Goal: Task Accomplishment & Management: Use online tool/utility

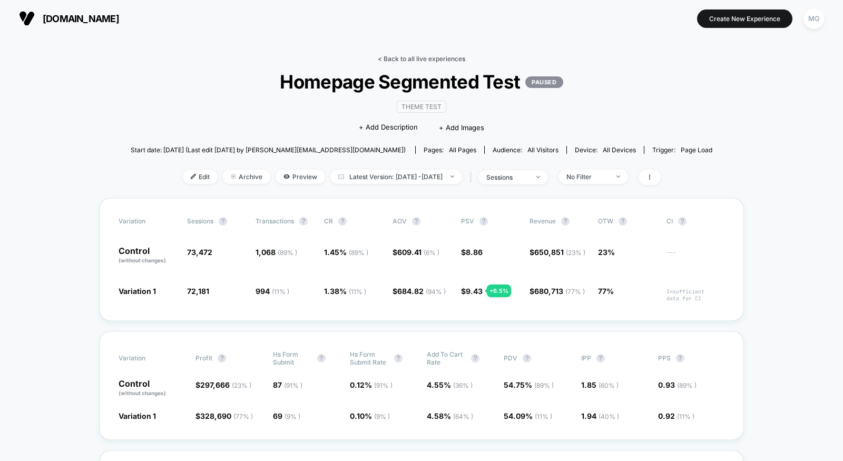
click at [397, 58] on link "< Back to all live experiences" at bounding box center [421, 59] width 87 height 8
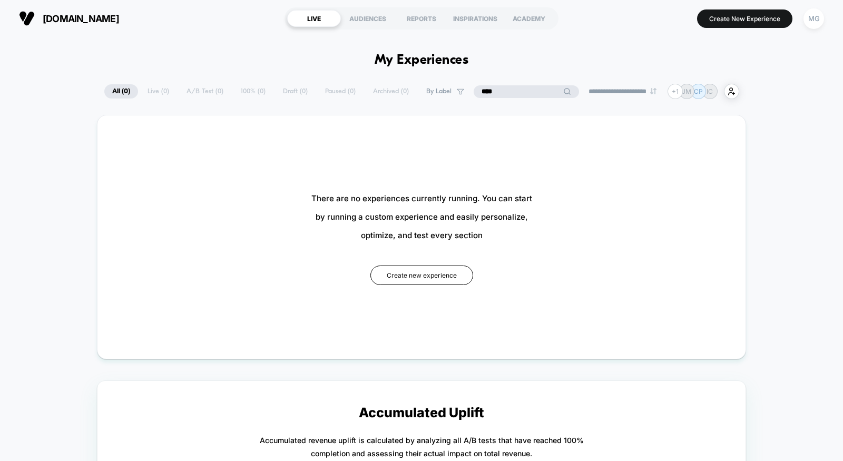
click at [507, 94] on input "****" at bounding box center [526, 91] width 105 height 13
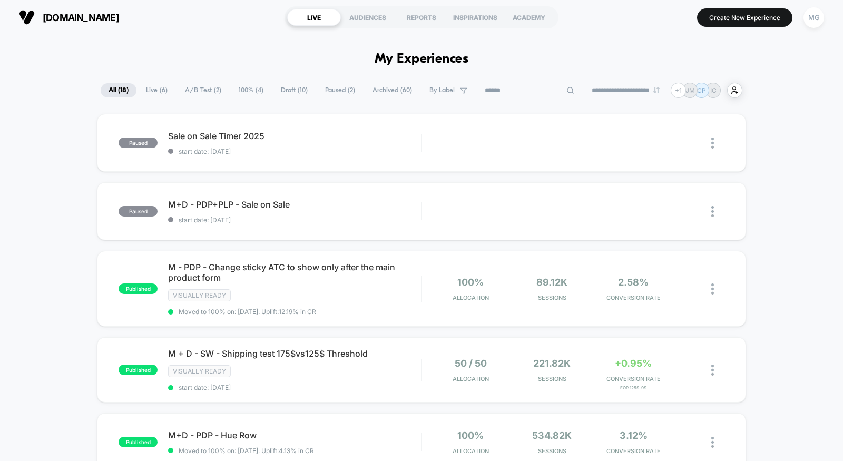
scroll to position [15, 0]
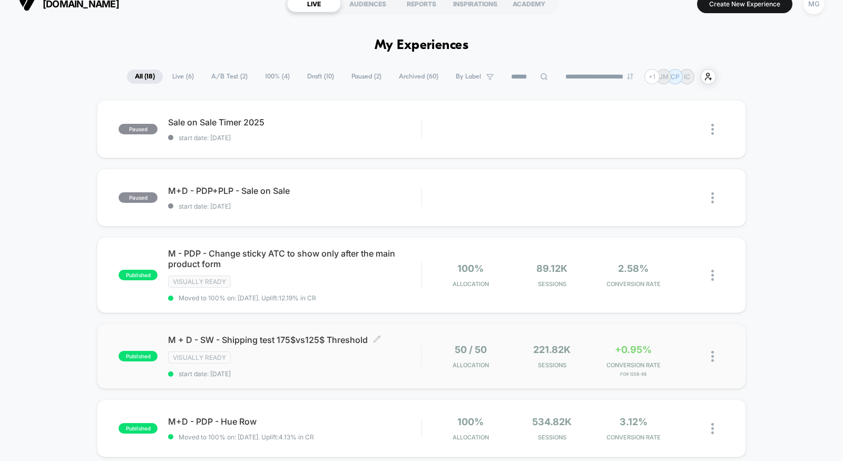
click at [316, 370] on span "start date: 8/5/2025" at bounding box center [294, 374] width 253 height 8
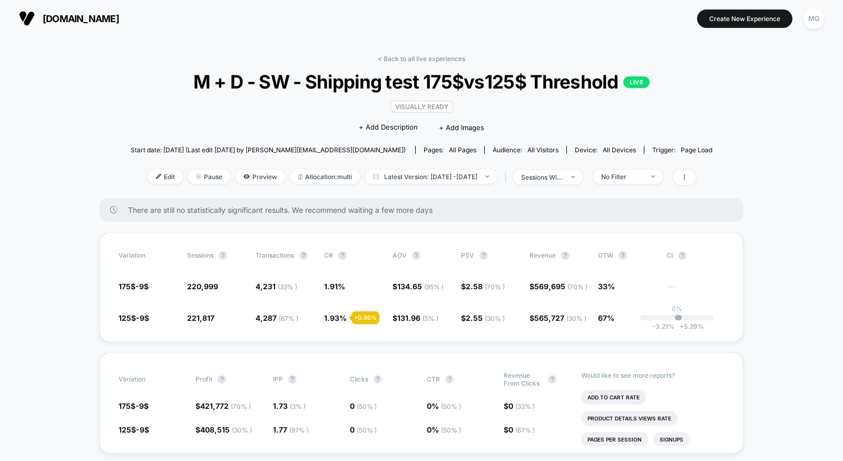
click at [309, 182] on div "Edit Pause Preview Allocation: multi Latest Version: Aug 5, 2025 - Oct 3, 2025 …" at bounding box center [422, 177] width 582 height 15
click at [309, 178] on span "Allocation: multi" at bounding box center [325, 177] width 70 height 14
click at [432, 57] on link "< Back to all live experiences" at bounding box center [421, 59] width 87 height 8
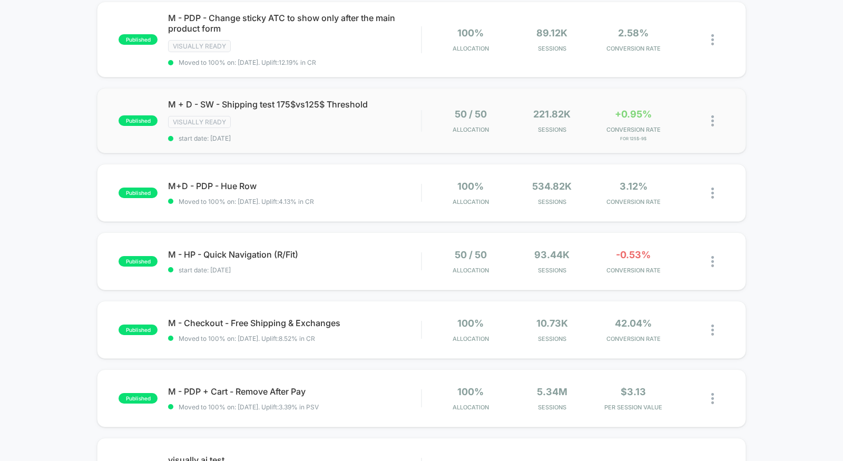
scroll to position [362, 0]
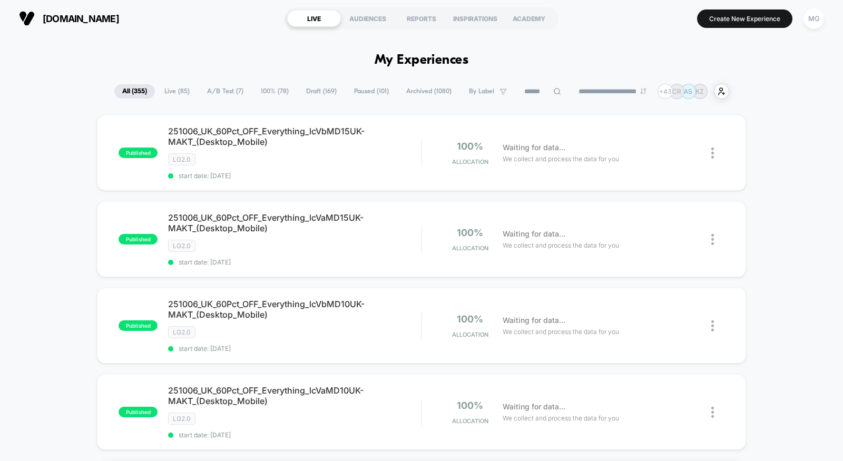
click at [221, 89] on span "A/B Test ( 7 )" at bounding box center [225, 91] width 52 height 14
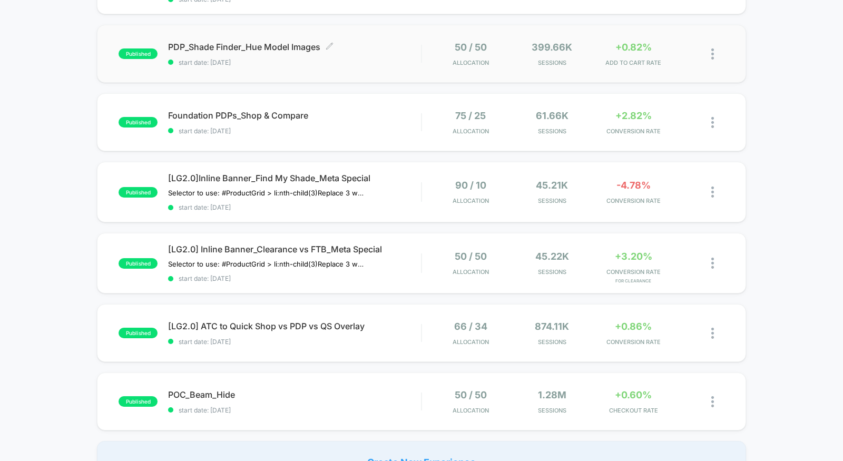
scroll to position [269, 0]
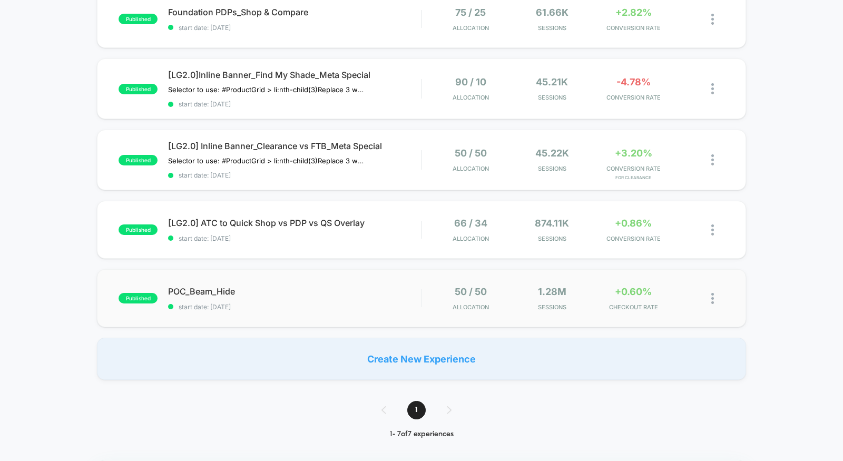
click at [316, 278] on div "published POC_Beam_Hide start date: 9/8/2025 50 / 50 Allocation 1.28M Sessions …" at bounding box center [421, 298] width 649 height 58
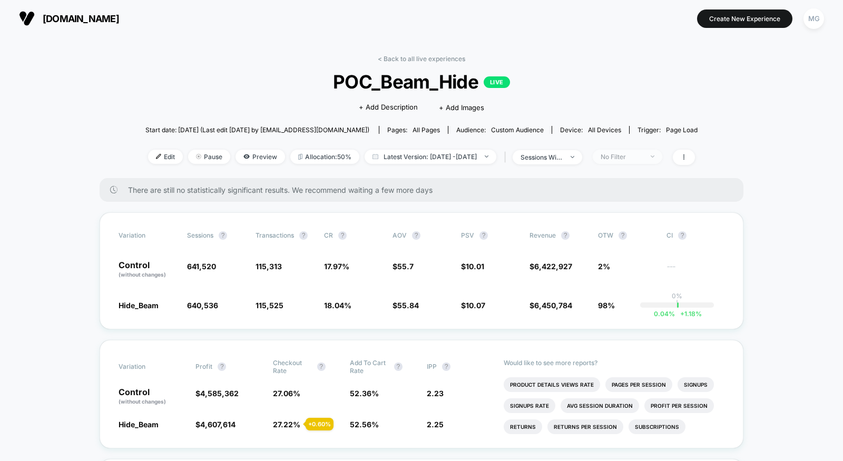
click at [620, 157] on div "No Filter" at bounding box center [622, 157] width 42 height 8
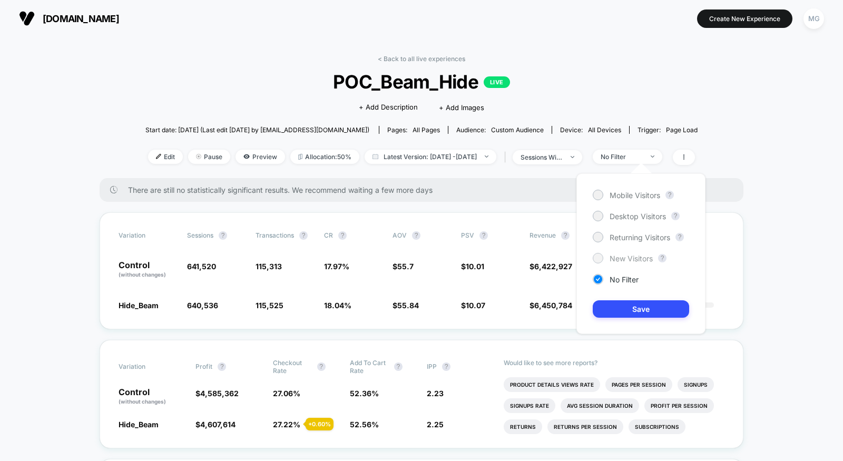
click at [615, 260] on span "New Visitors" at bounding box center [631, 258] width 43 height 9
click at [616, 309] on button "Save" at bounding box center [641, 308] width 96 height 17
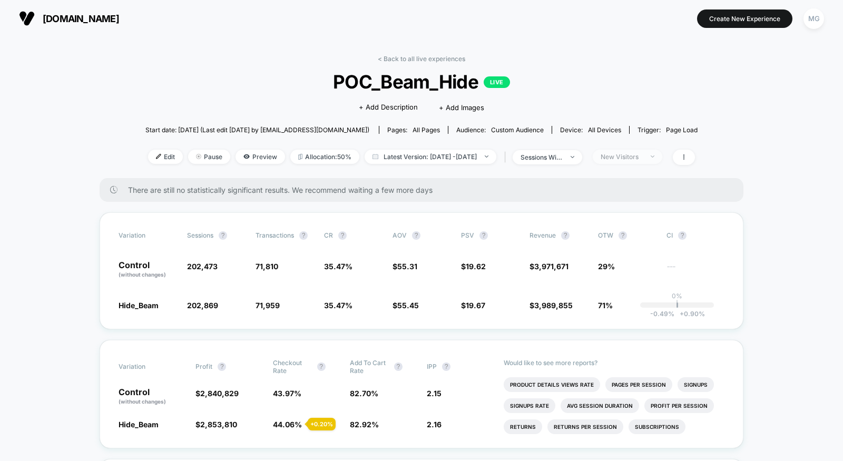
click at [643, 158] on div "New Visitors" at bounding box center [622, 157] width 42 height 8
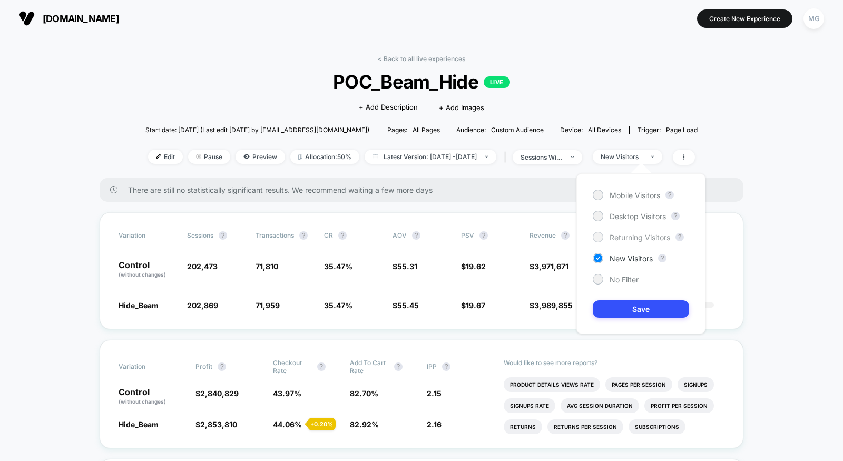
click at [633, 240] on span "Returning Visitors" at bounding box center [640, 237] width 61 height 9
click at [631, 311] on button "Save" at bounding box center [641, 308] width 96 height 17
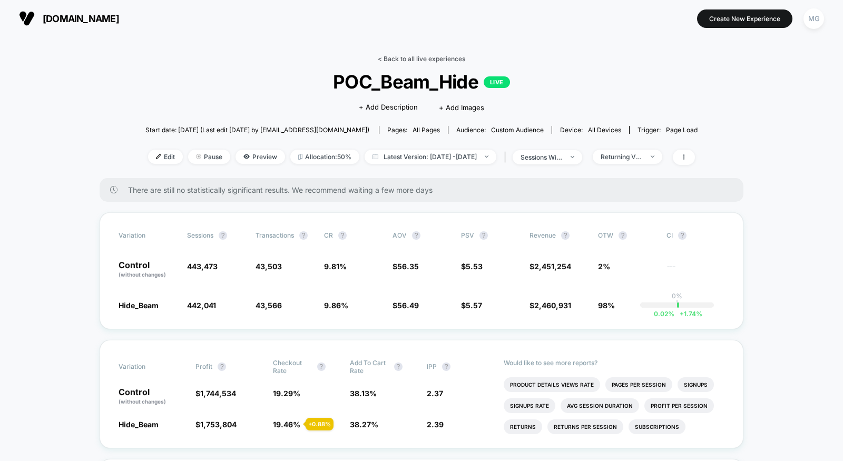
click at [414, 58] on link "< Back to all live experiences" at bounding box center [421, 59] width 87 height 8
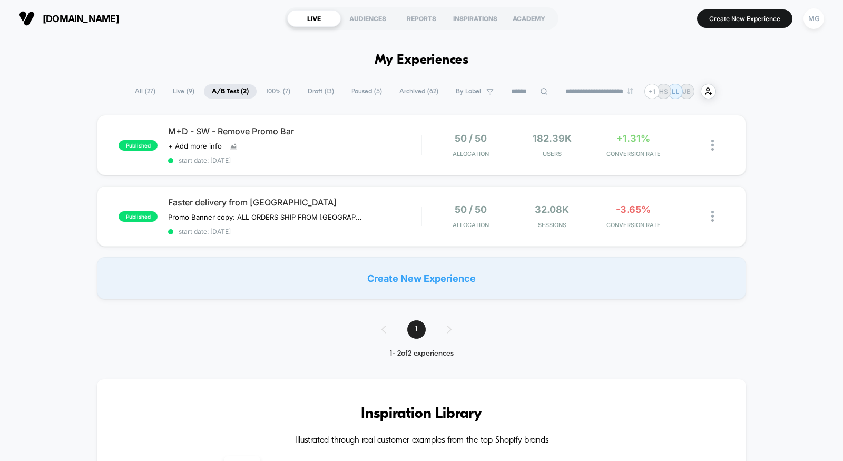
click at [319, 93] on span "Draft ( 13 )" at bounding box center [321, 91] width 42 height 14
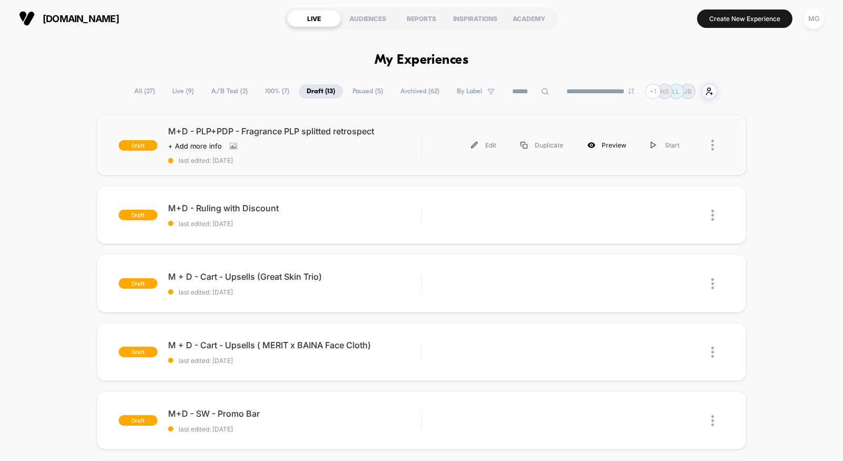
click at [599, 148] on div "Preview" at bounding box center [607, 145] width 63 height 24
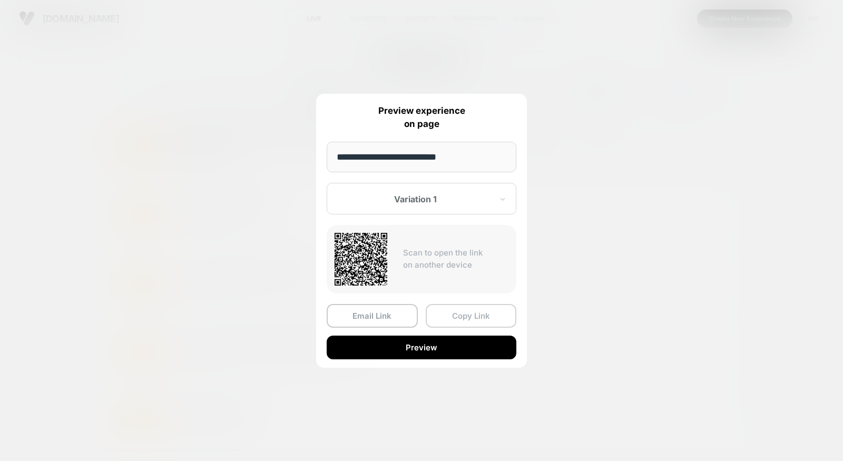
click at [472, 313] on button "Copy Link" at bounding box center [471, 316] width 91 height 24
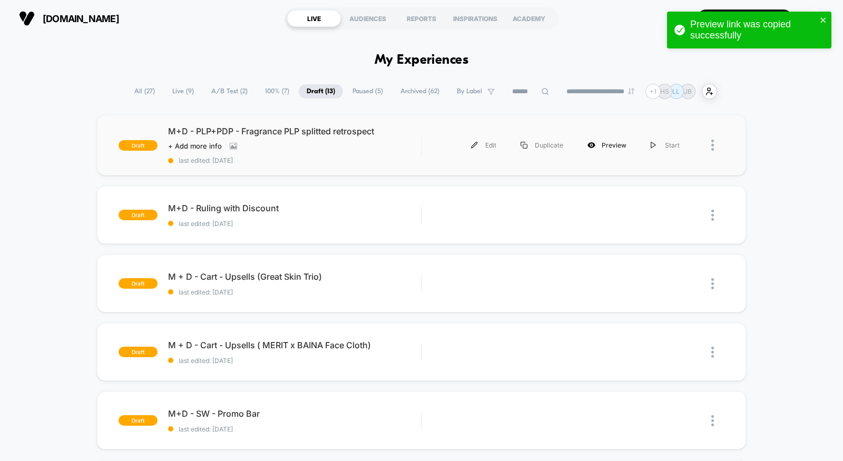
click at [602, 147] on div "Preview" at bounding box center [607, 145] width 63 height 24
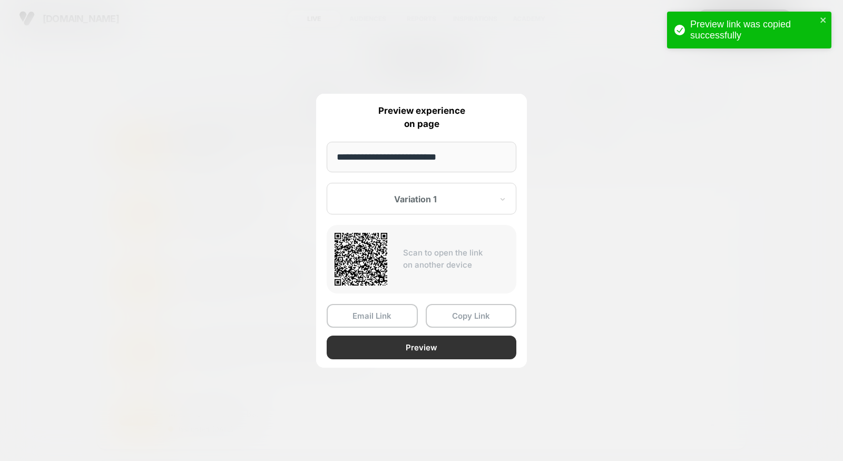
click at [431, 349] on button "Preview" at bounding box center [422, 348] width 190 height 24
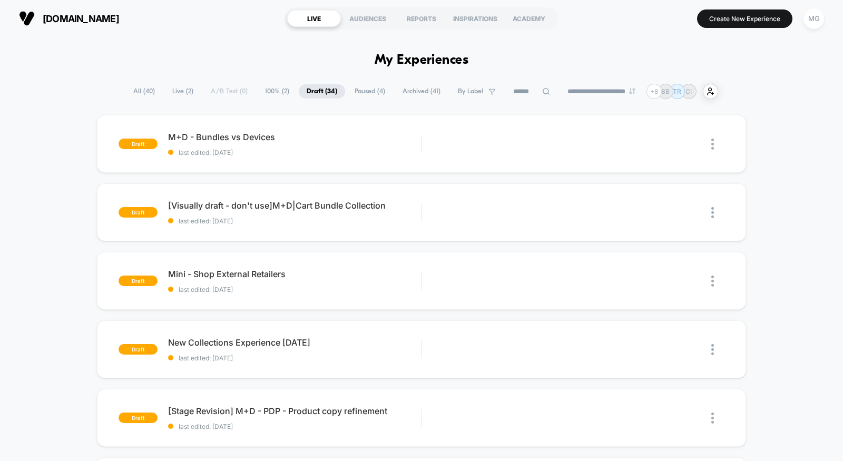
click at [265, 91] on span "100% ( 2 )" at bounding box center [277, 91] width 40 height 14
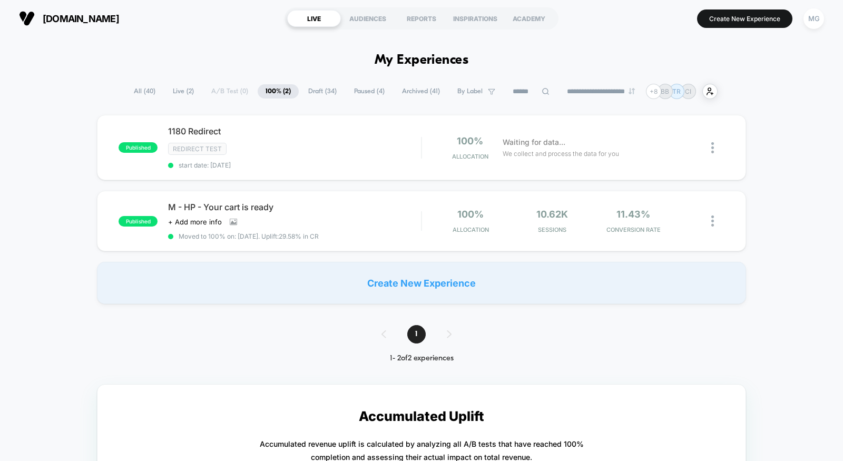
click at [300, 89] on span "Draft ( 34 )" at bounding box center [322, 91] width 44 height 14
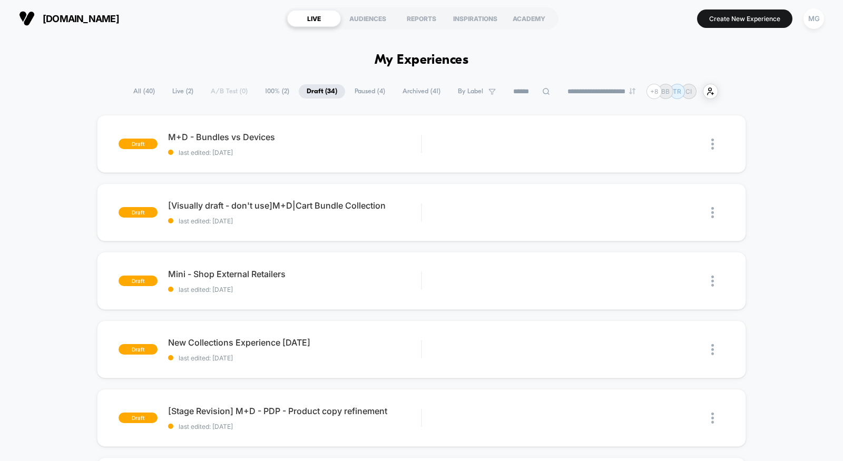
click at [362, 94] on span "Paused ( 4 )" at bounding box center [370, 91] width 46 height 14
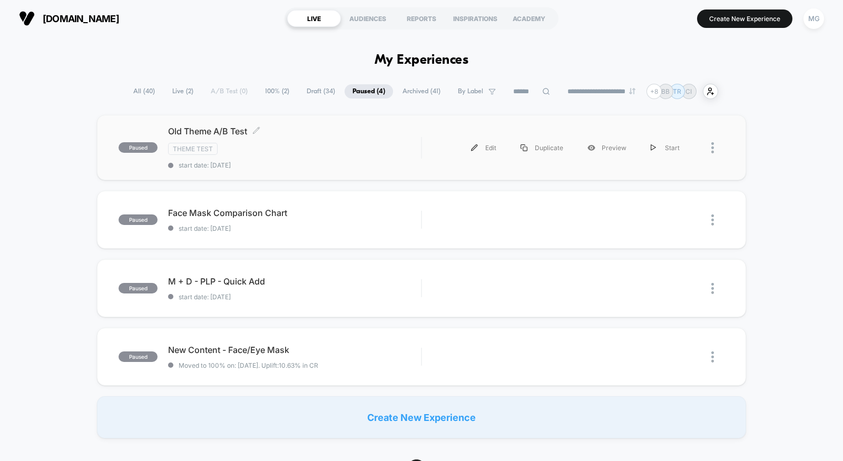
click at [364, 161] on span "start date: [DATE]" at bounding box center [294, 165] width 253 height 8
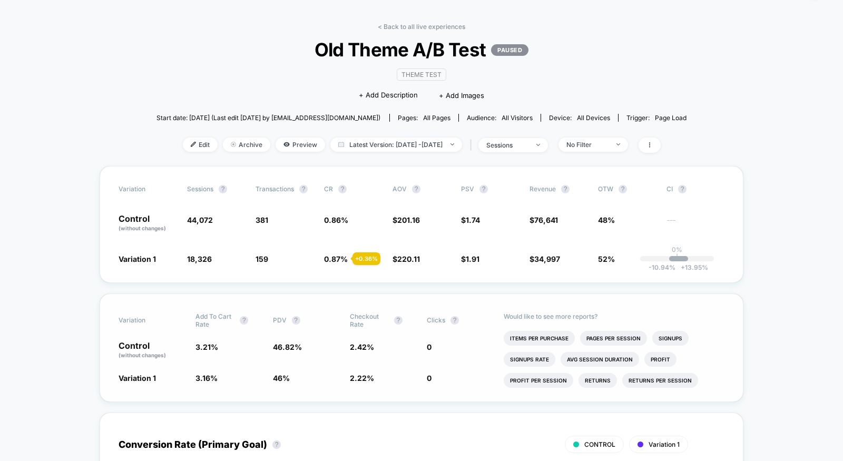
scroll to position [34, 0]
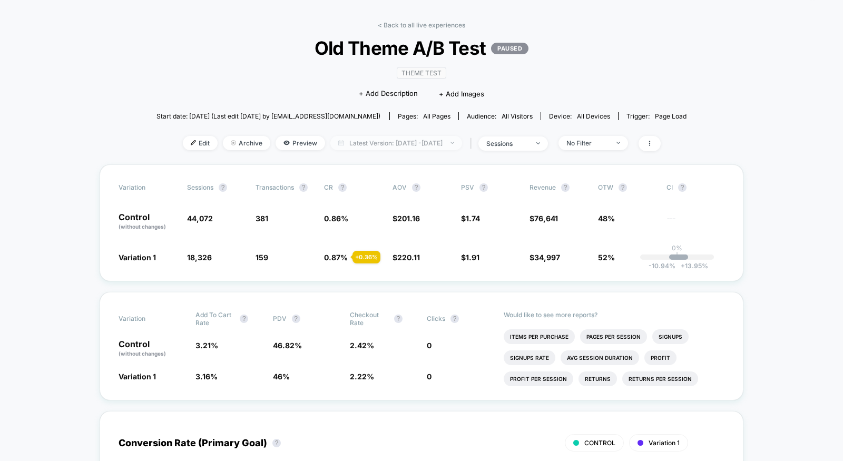
click at [330, 140] on span "Latest Version: [DATE] - [DATE]" at bounding box center [396, 143] width 132 height 14
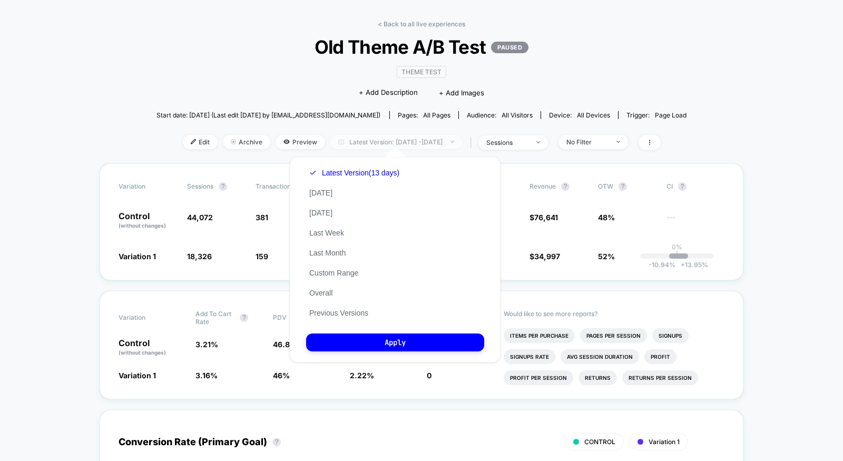
scroll to position [35, 0]
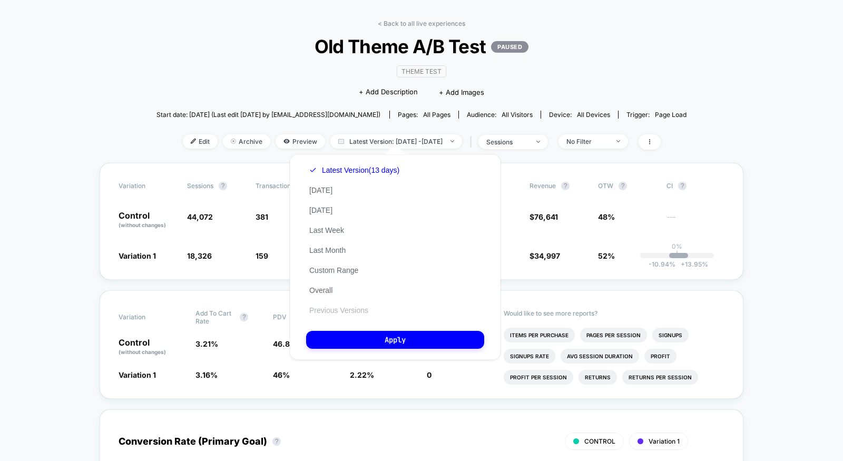
click at [320, 313] on button "Previous Versions" at bounding box center [338, 310] width 65 height 9
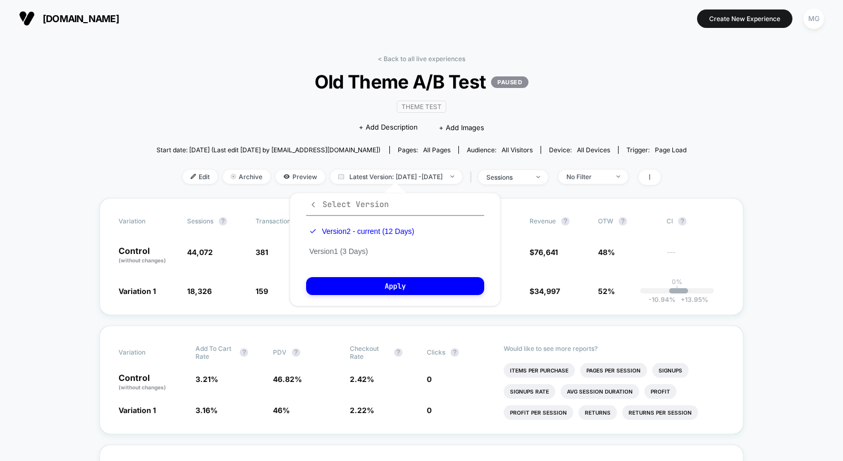
click at [309, 202] on icon "button" at bounding box center [313, 205] width 8 height 8
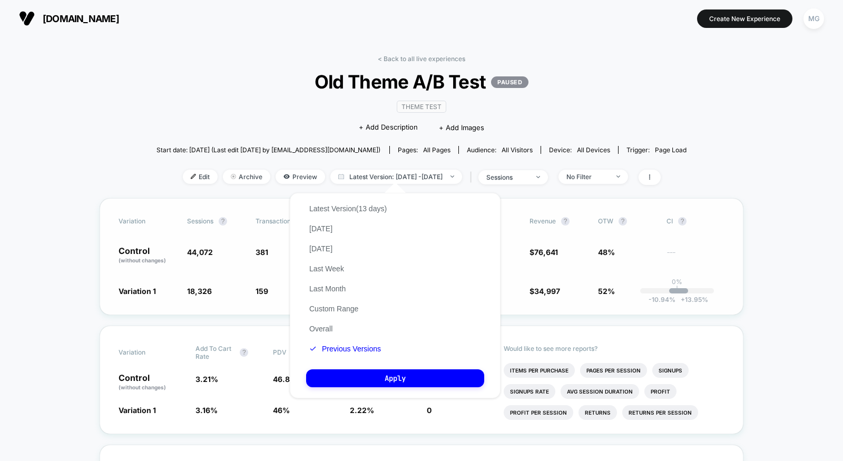
click at [215, 294] on div "Variation Sessions ? Transactions ? CR ? AOV ? PSV ? Revenue ? OTW ? CI ? Contr…" at bounding box center [422, 256] width 644 height 117
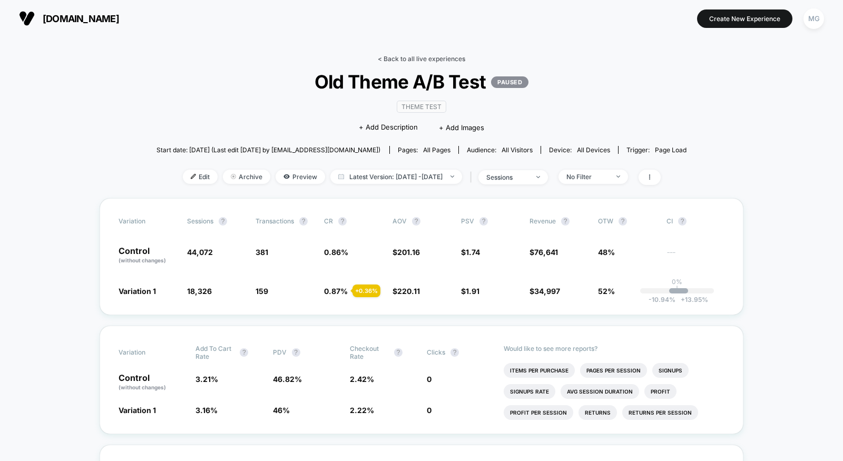
click at [447, 55] on link "< Back to all live experiences" at bounding box center [421, 59] width 87 height 8
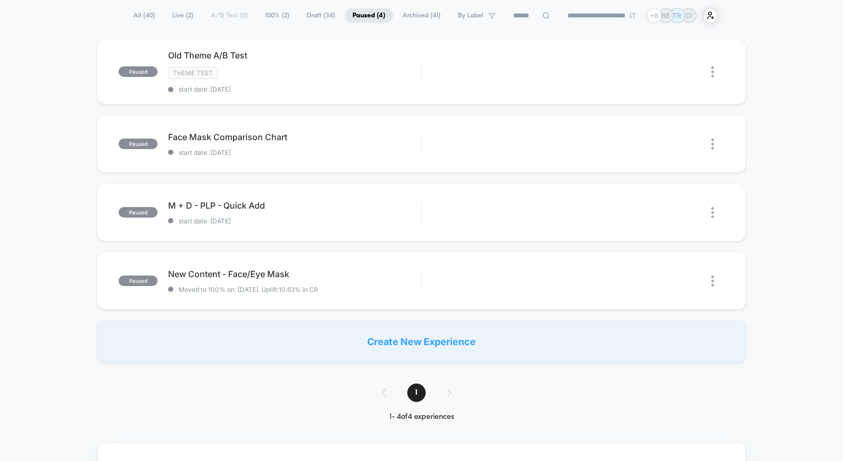
scroll to position [99, 0]
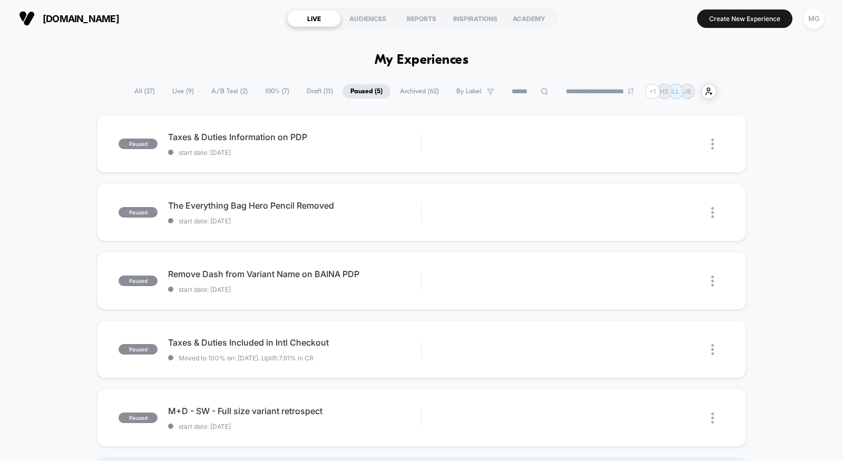
click at [299, 94] on span "Draft ( 13 )" at bounding box center [320, 91] width 42 height 14
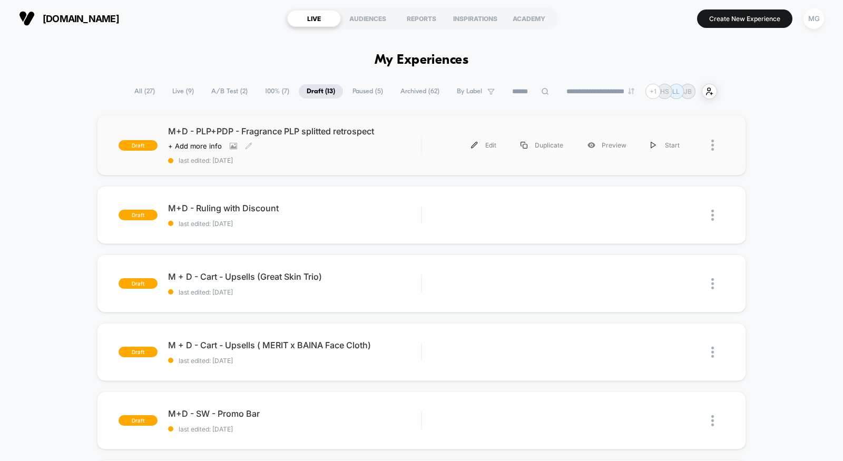
click at [347, 159] on span "last edited: [DATE]" at bounding box center [294, 161] width 253 height 8
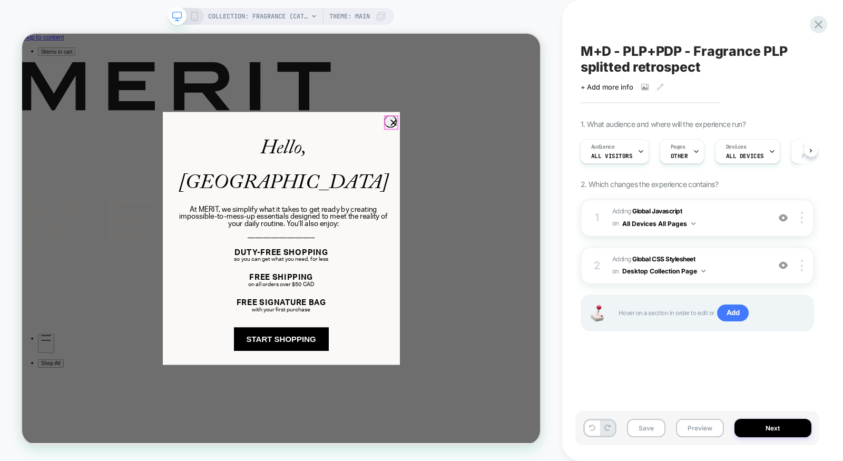
click at [517, 154] on circle "Close dialog" at bounding box center [517, 152] width 16 height 16
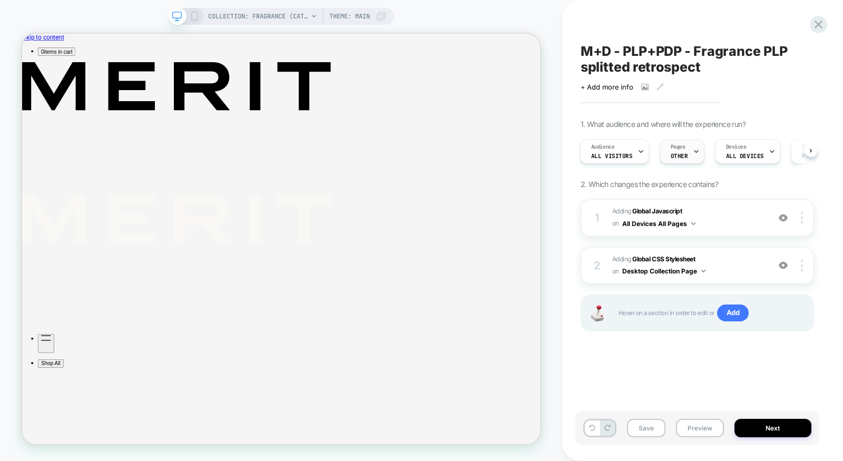
click at [675, 155] on span "OTHER" at bounding box center [679, 155] width 17 height 7
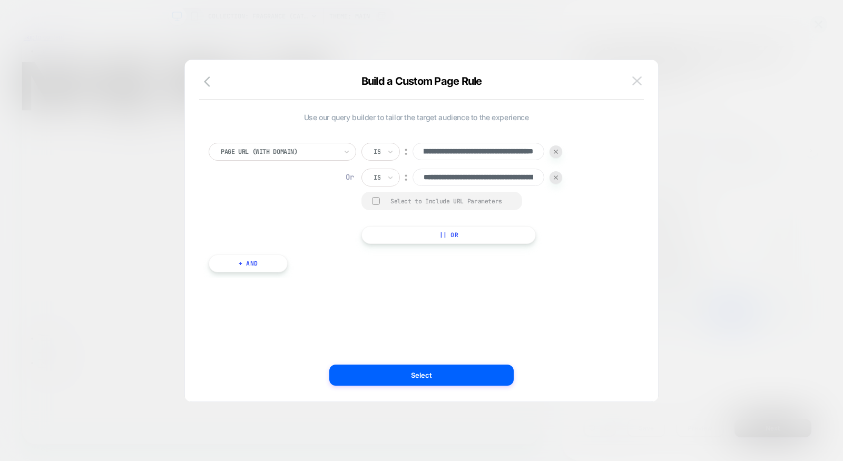
click at [642, 81] on button at bounding box center [637, 81] width 16 height 16
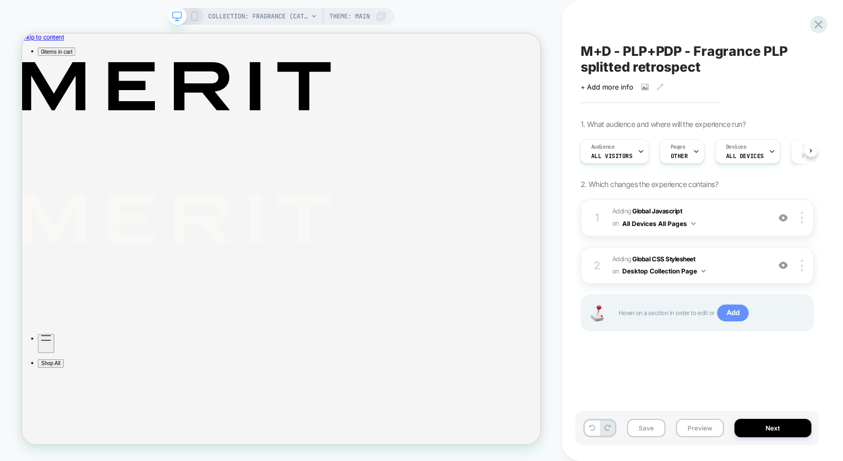
click at [732, 317] on span "Add" at bounding box center [733, 313] width 32 height 17
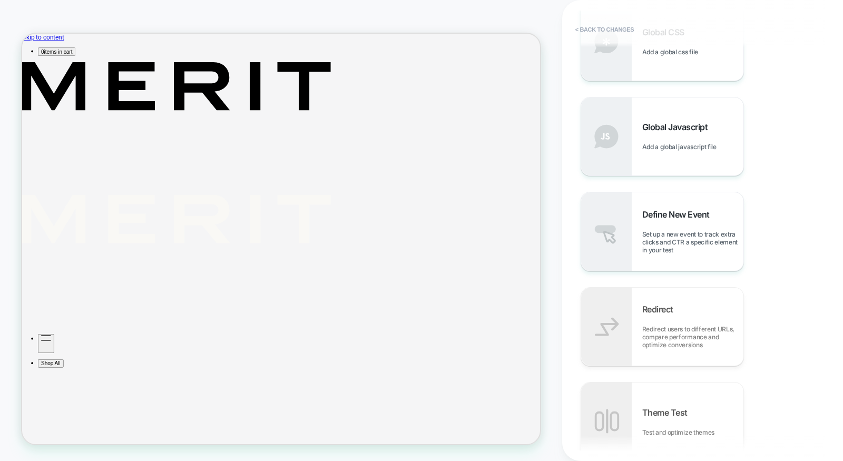
scroll to position [710, 0]
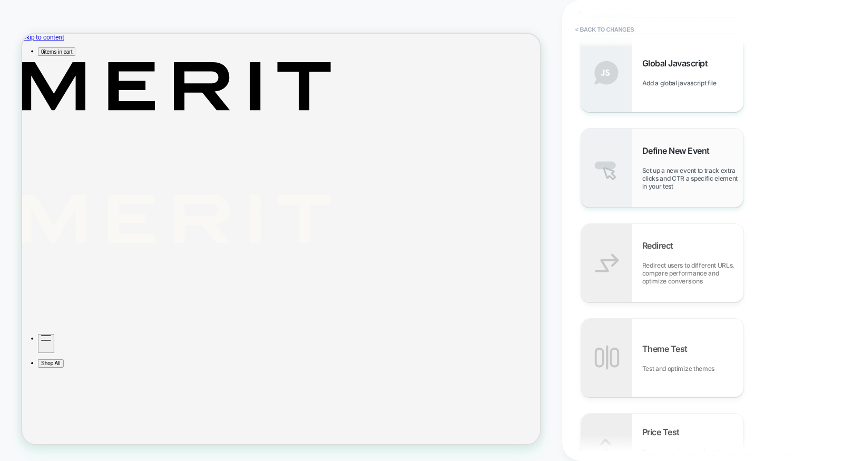
click at [703, 174] on span "Set up a new event to track extra clicks and CTR a specific element in your test" at bounding box center [692, 179] width 101 height 24
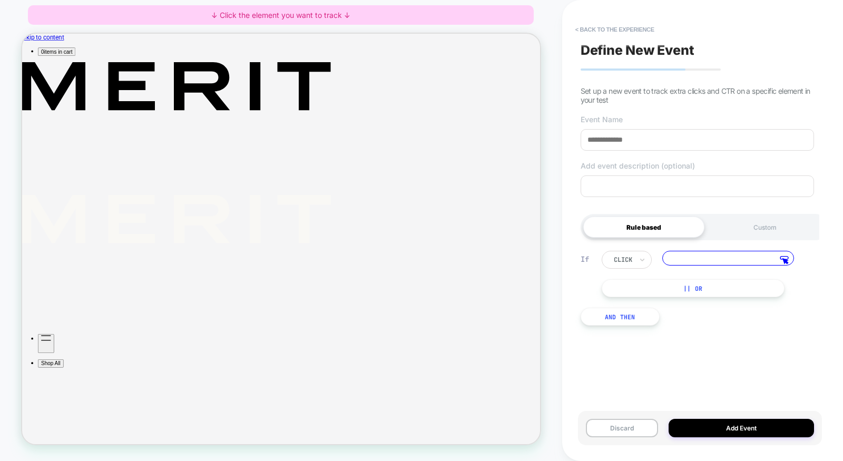
click at [669, 144] on input at bounding box center [697, 140] width 233 height 22
type input "*"
click at [609, 140] on input "**********" at bounding box center [697, 140] width 233 height 22
click at [637, 140] on input "**********" at bounding box center [697, 140] width 233 height 22
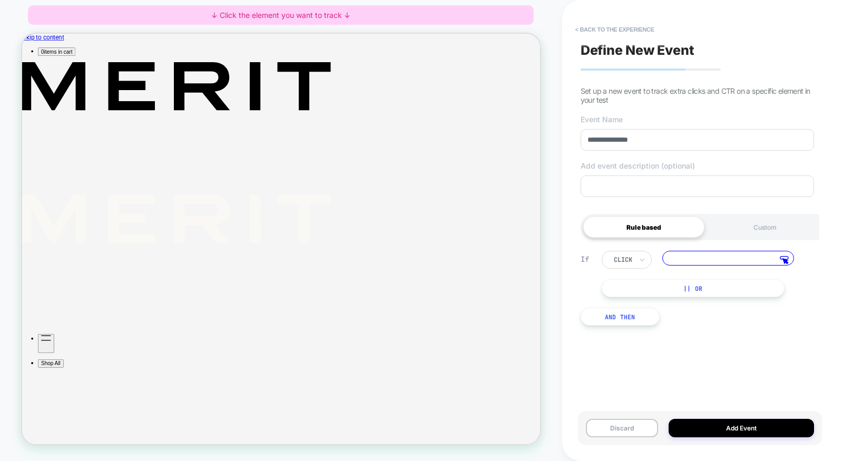
type input "**********"
click at [697, 259] on input at bounding box center [728, 258] width 132 height 15
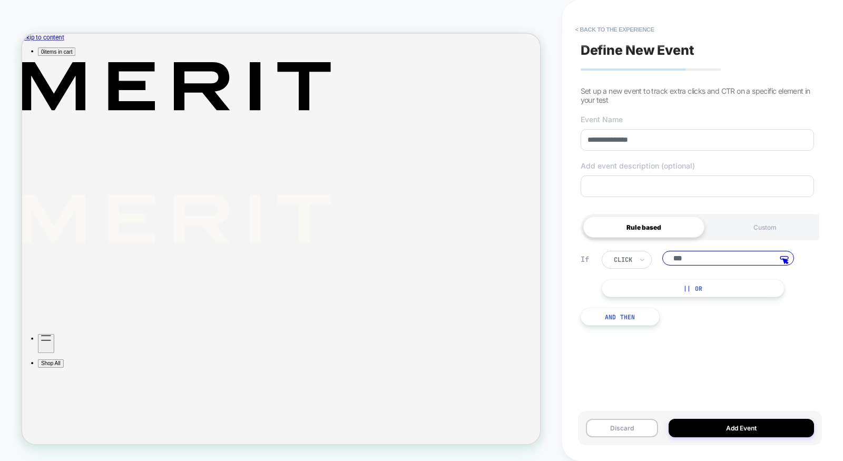
paste input "**********"
type input "**********"
click at [705, 428] on button "Add Event" at bounding box center [741, 428] width 145 height 18
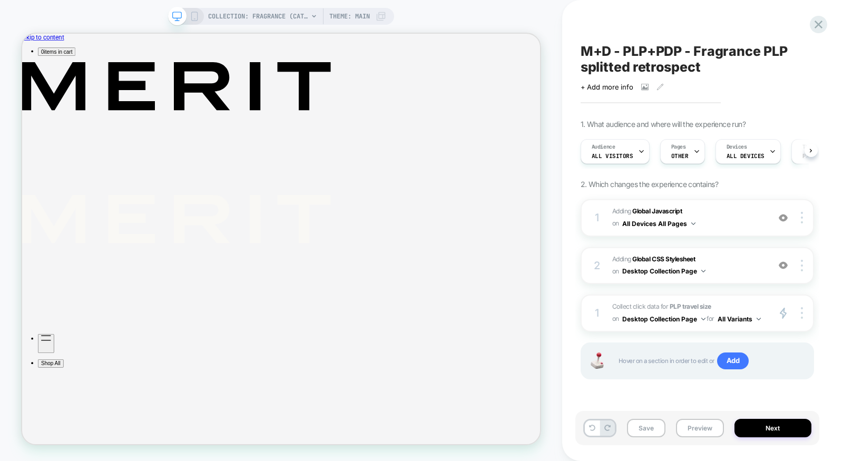
scroll to position [0, 1]
click at [802, 314] on img at bounding box center [802, 313] width 2 height 12
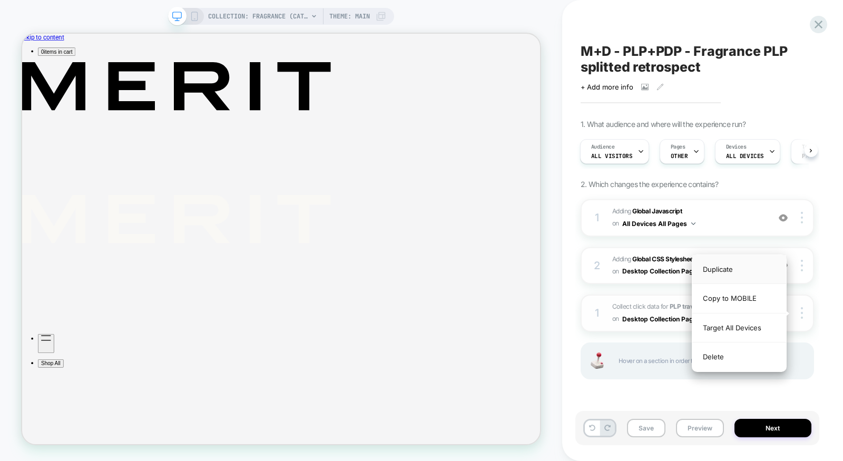
click at [759, 275] on div "Duplicate" at bounding box center [740, 269] width 94 height 29
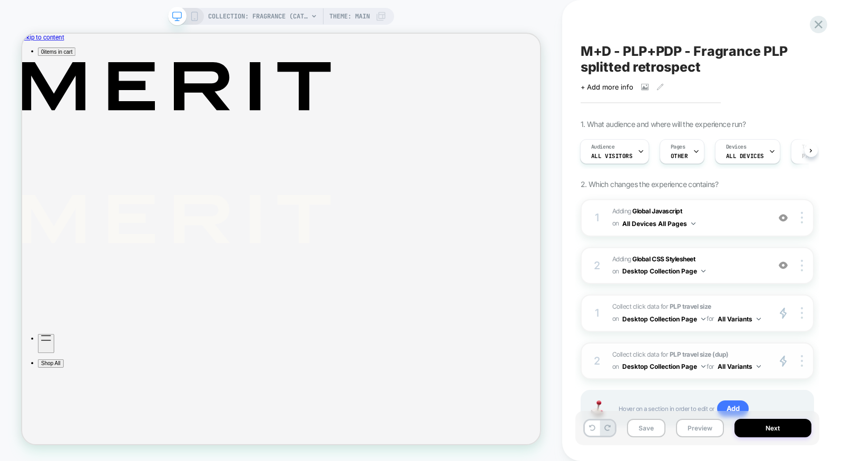
click at [617, 349] on span "Collect click data for PLP travel size (dup) on Desktop Collection Page for All…" at bounding box center [688, 361] width 152 height 25
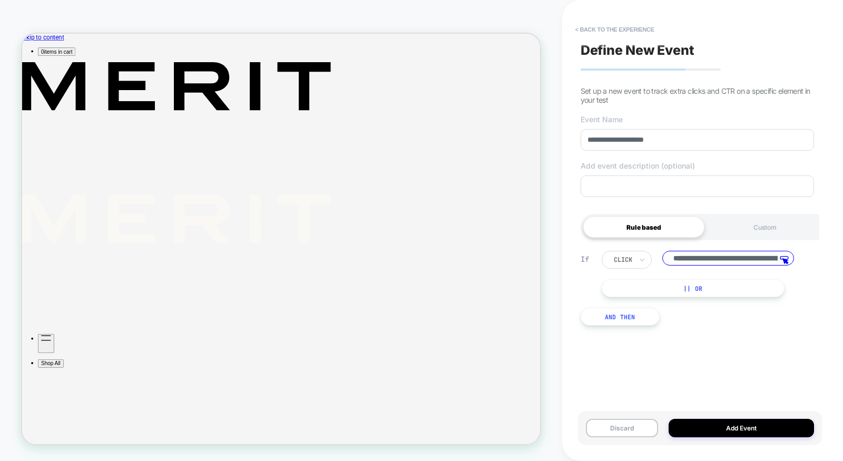
scroll to position [0, 130]
click at [609, 139] on input "**********" at bounding box center [697, 140] width 233 height 22
drag, startPoint x: 658, startPoint y: 140, endPoint x: 632, endPoint y: 138, distance: 25.4
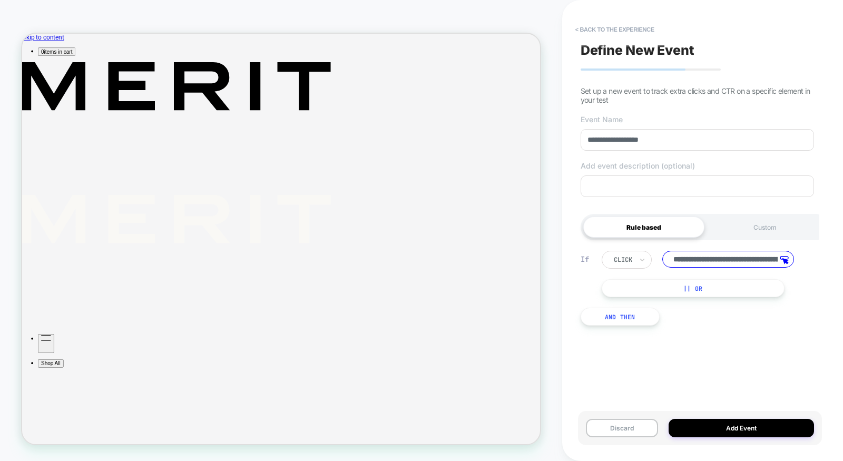
click at [632, 138] on input "**********" at bounding box center [697, 140] width 233 height 22
type input "**********"
drag, startPoint x: 682, startPoint y: 255, endPoint x: 775, endPoint y: 259, distance: 93.4
click at [775, 259] on input "**********" at bounding box center [728, 259] width 132 height 17
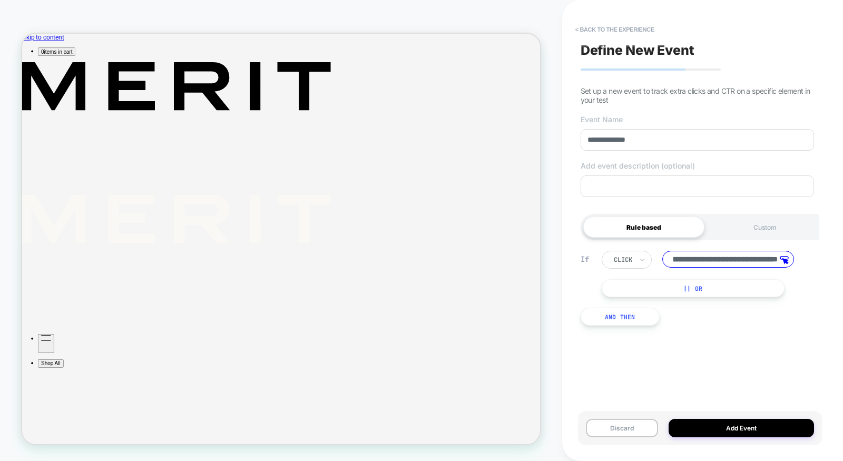
scroll to position [0, 0]
paste input
type input "**********"
click at [732, 429] on button "Add Event" at bounding box center [741, 428] width 145 height 18
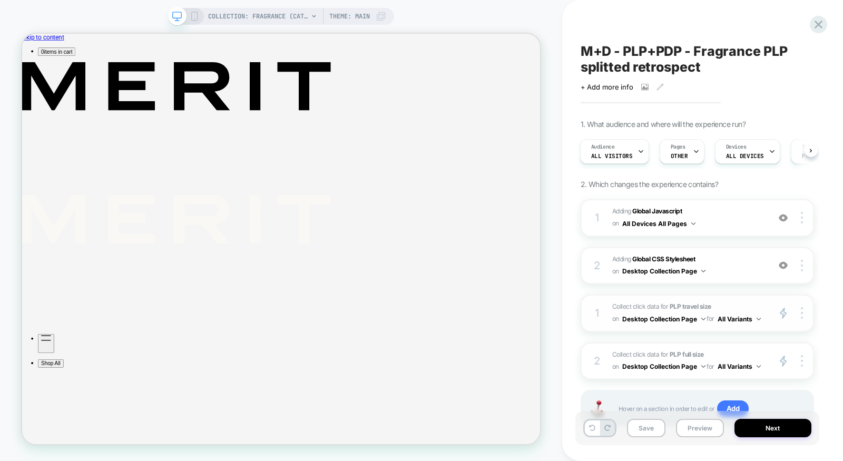
scroll to position [43, 0]
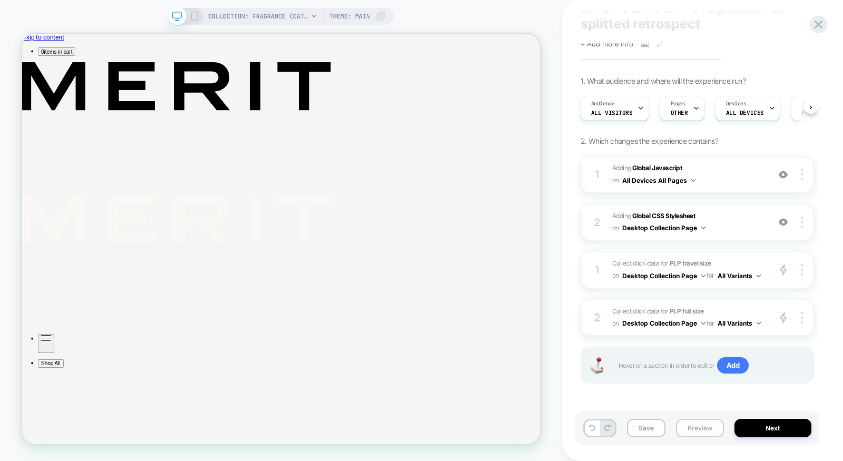
click at [704, 424] on button "Preview" at bounding box center [700, 428] width 48 height 18
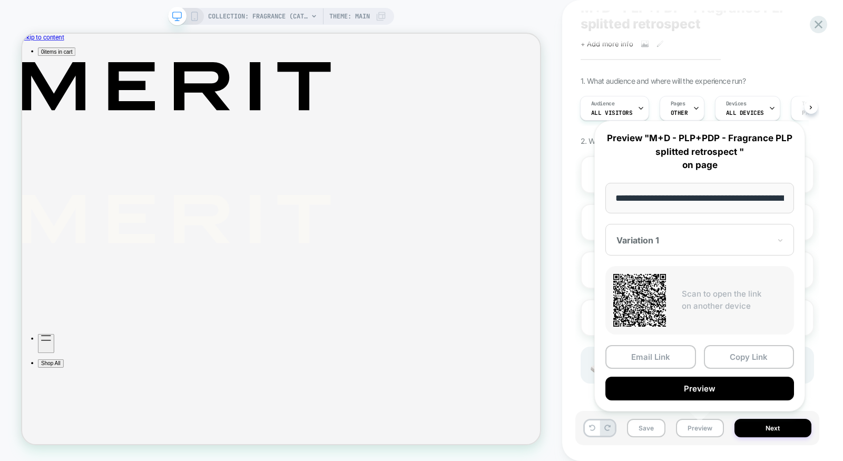
scroll to position [0, 128]
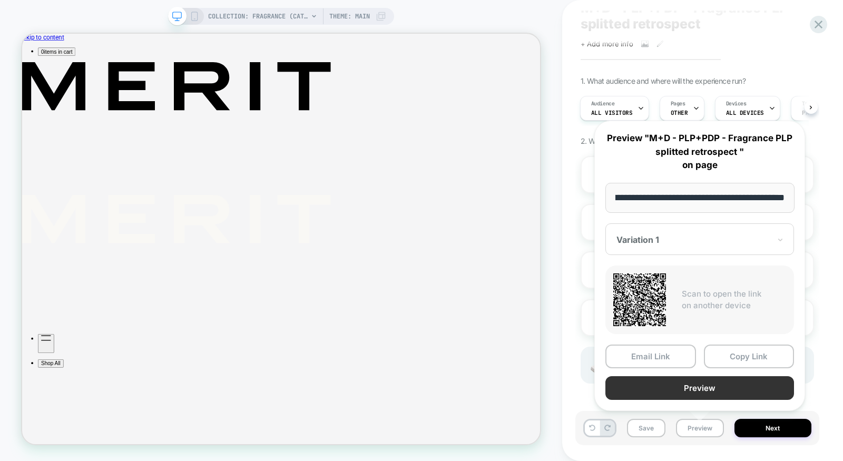
click at [706, 394] on button "Preview" at bounding box center [700, 388] width 189 height 24
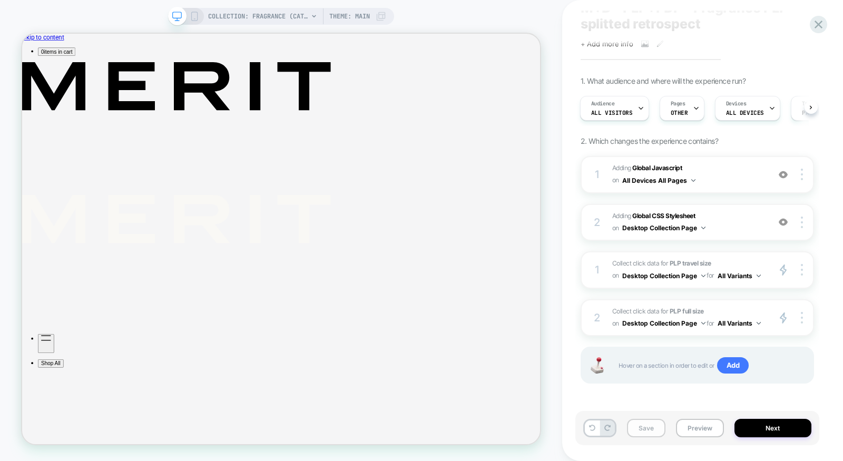
click at [650, 431] on button "Save" at bounding box center [646, 428] width 38 height 18
click at [743, 324] on button "All Variants" at bounding box center [739, 323] width 43 height 13
click at [737, 387] on div "Variation 1" at bounding box center [740, 390] width 88 height 23
click at [742, 274] on button "All Variants" at bounding box center [739, 275] width 43 height 13
click at [733, 336] on div "Variation 1" at bounding box center [740, 342] width 88 height 23
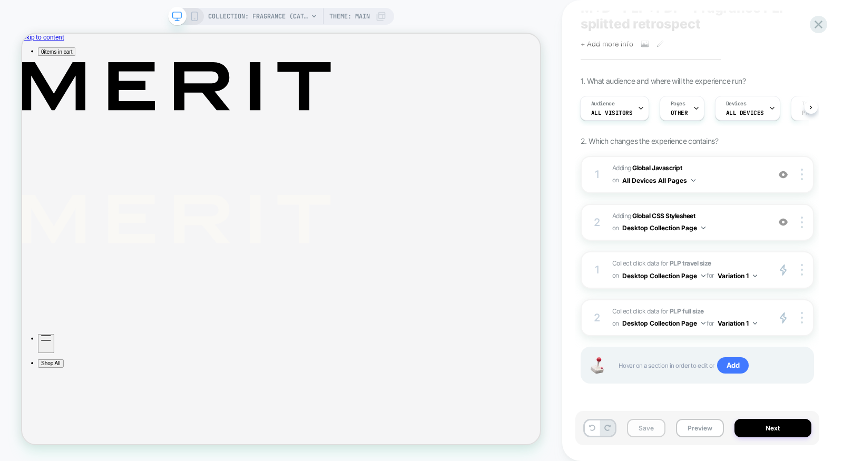
click at [643, 434] on button "Save" at bounding box center [646, 428] width 38 height 18
click at [741, 430] on button "Next" at bounding box center [773, 428] width 77 height 18
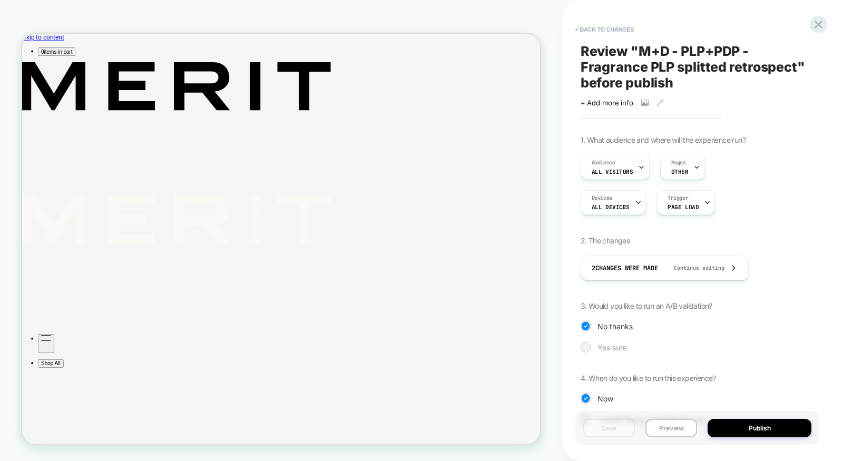
click at [619, 345] on span "Yes sure" at bounding box center [613, 347] width 30 height 9
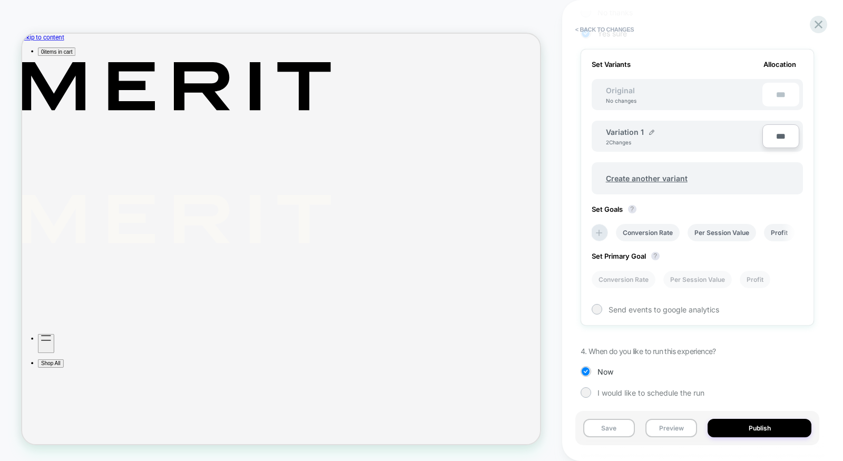
scroll to position [317, 0]
click at [628, 273] on li "Conversion Rate" at bounding box center [624, 276] width 64 height 17
click at [610, 432] on button "Save" at bounding box center [609, 428] width 52 height 18
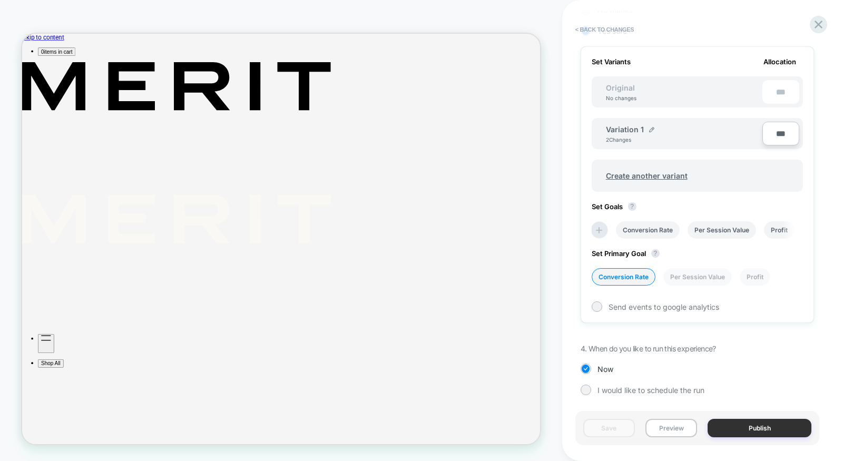
click at [767, 429] on button "Publish" at bounding box center [760, 428] width 104 height 18
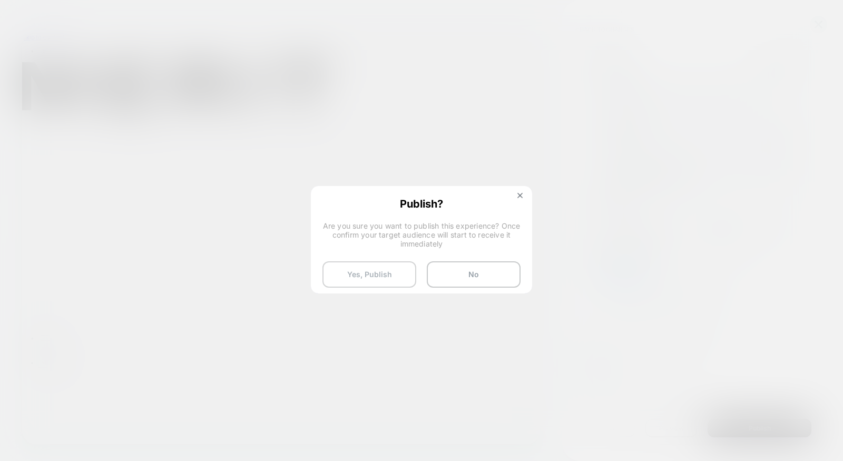
click at [374, 270] on button "Yes, Publish" at bounding box center [370, 274] width 94 height 26
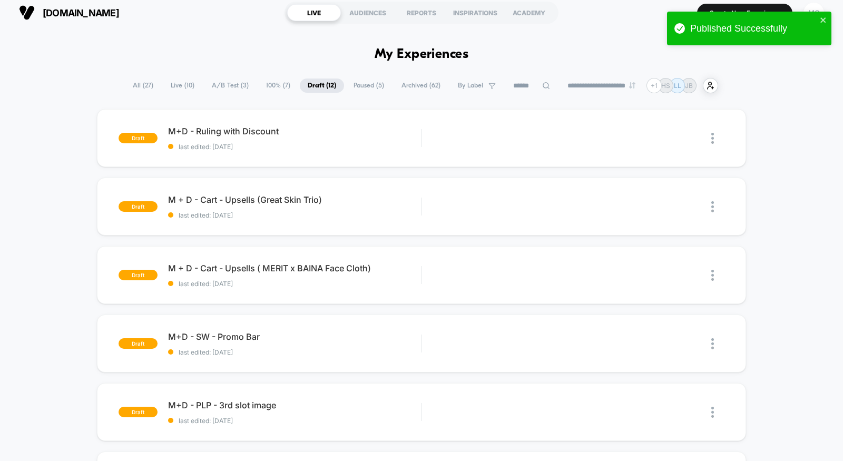
scroll to position [4, 0]
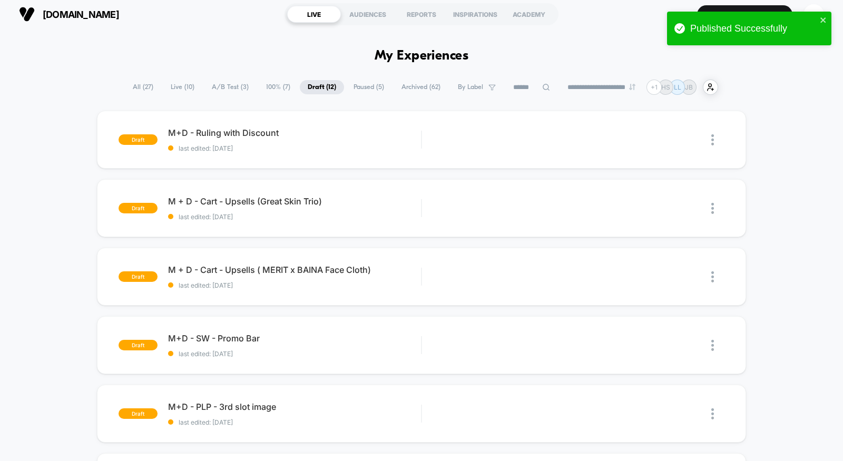
click at [226, 88] on span "A/B Test ( 3 )" at bounding box center [230, 87] width 53 height 14
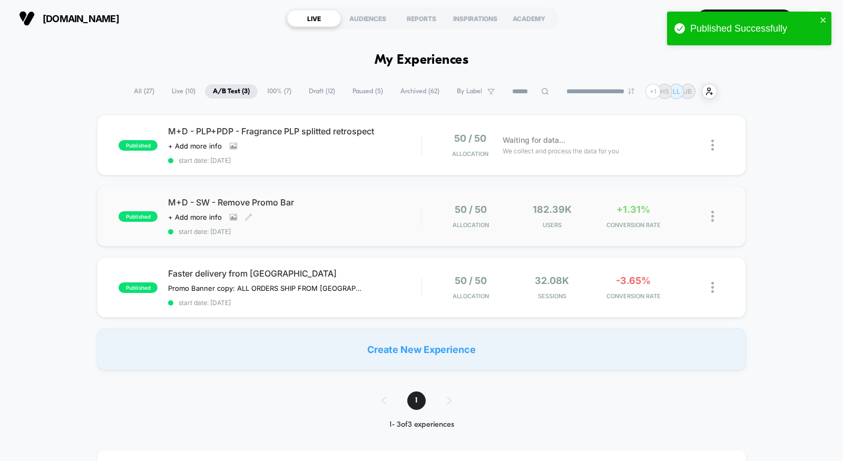
click at [393, 223] on div "M+D - SW - Remove Promo Bar Click to view images Click to edit experience detai…" at bounding box center [294, 216] width 253 height 38
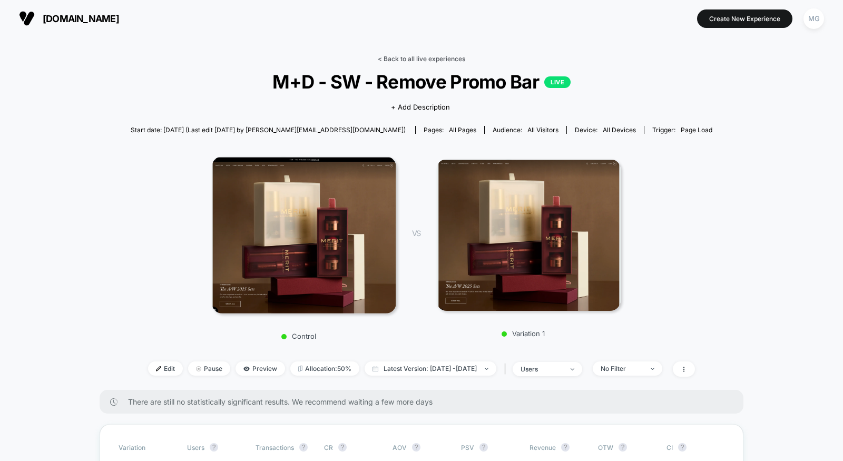
click at [420, 55] on link "< Back to all live experiences" at bounding box center [421, 59] width 87 height 8
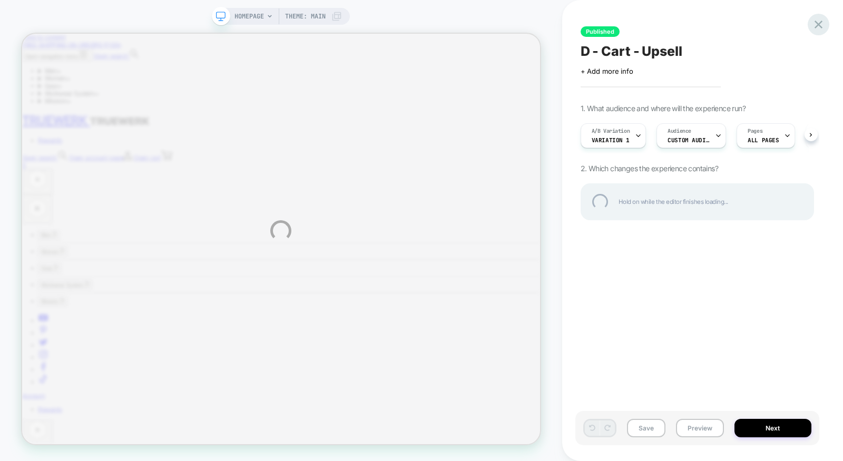
click at [812, 21] on div at bounding box center [819, 25] width 22 height 22
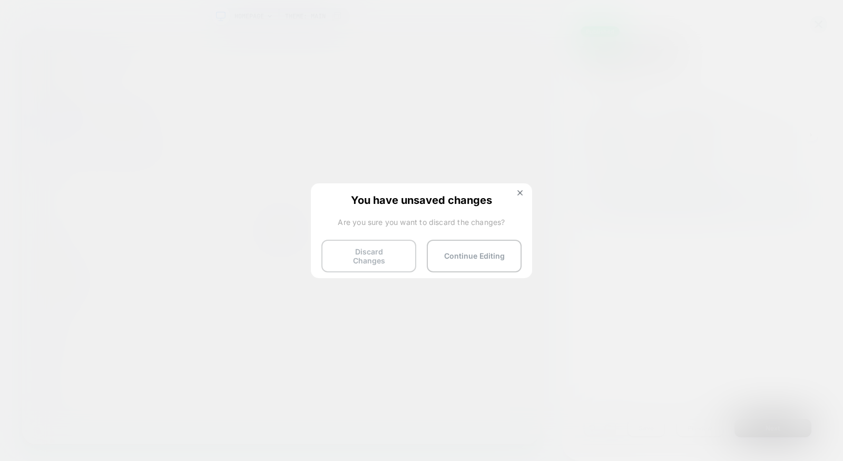
click at [363, 250] on button "Discard Changes" at bounding box center [368, 256] width 95 height 33
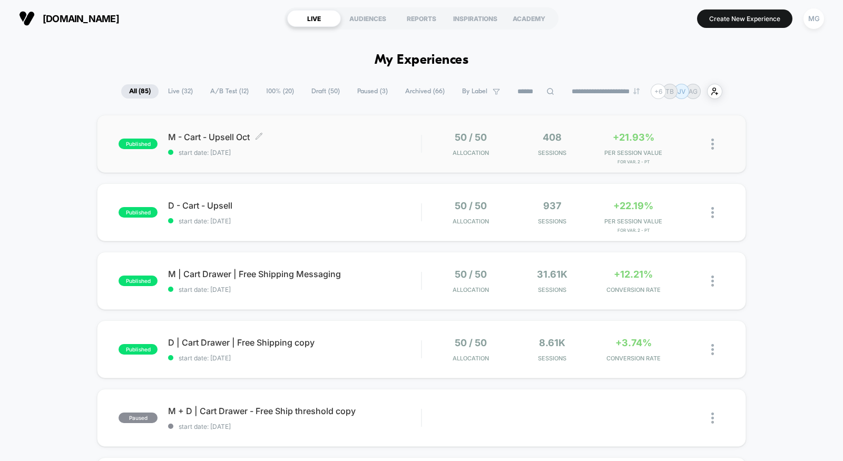
click at [321, 153] on span "start date: 10/3/2025" at bounding box center [294, 153] width 253 height 8
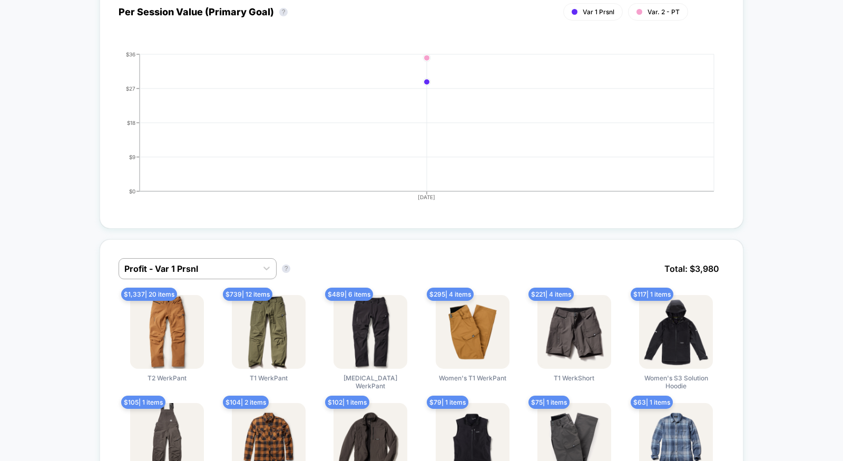
scroll to position [486, 0]
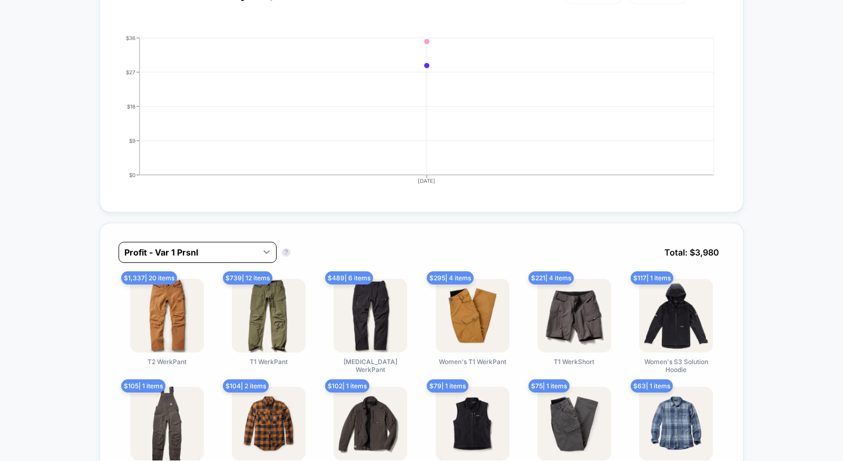
click at [266, 255] on div at bounding box center [266, 251] width 19 height 19
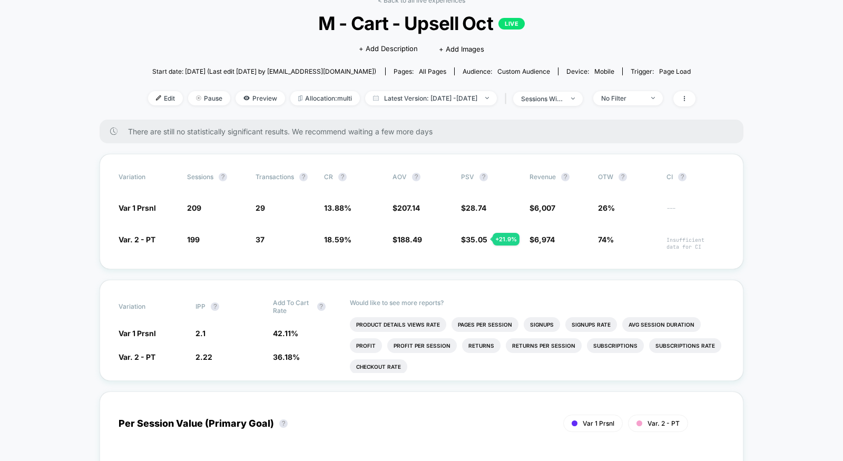
scroll to position [0, 0]
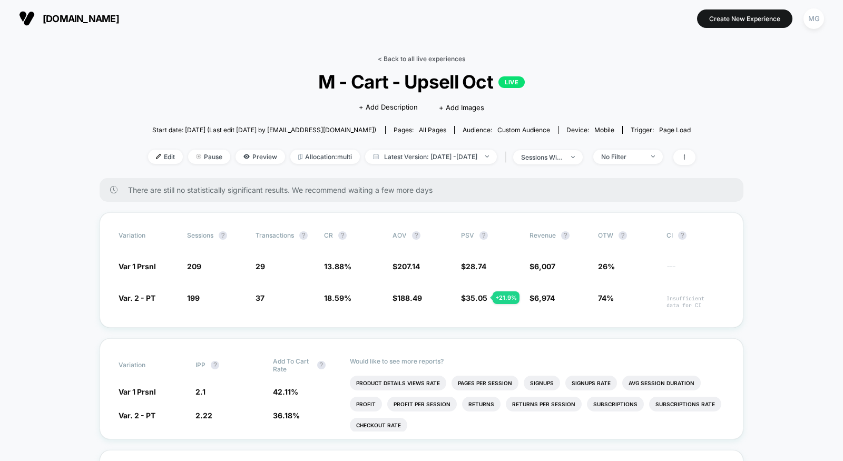
click at [446, 57] on link "< Back to all live experiences" at bounding box center [421, 59] width 87 height 8
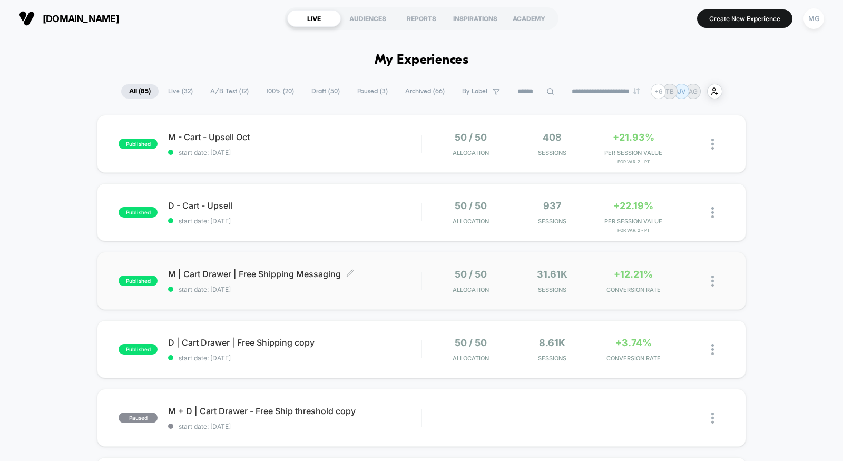
click at [375, 287] on span "start date: [DATE]" at bounding box center [294, 290] width 253 height 8
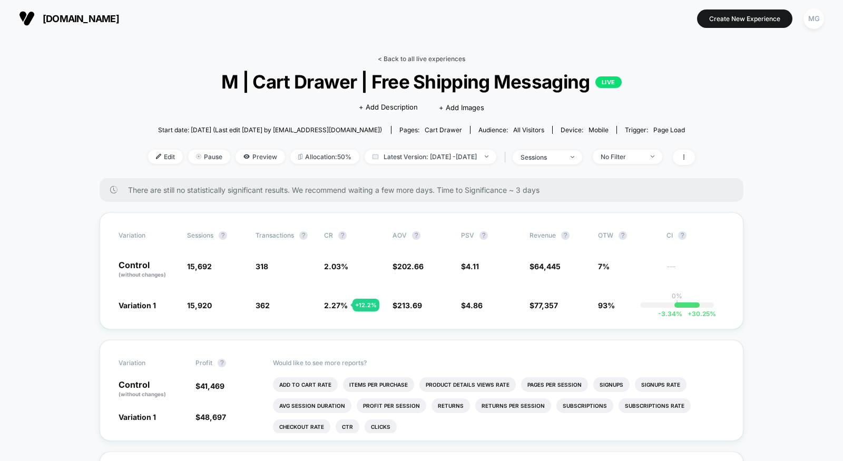
click at [412, 57] on link "< Back to all live experiences" at bounding box center [421, 59] width 87 height 8
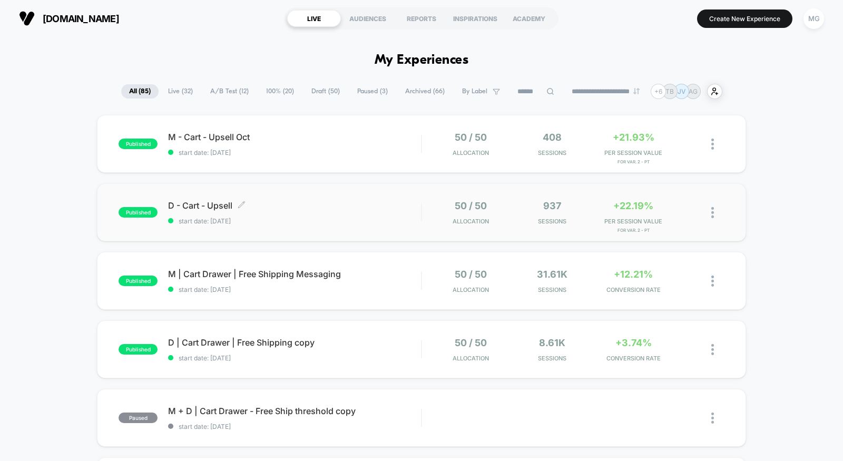
click at [338, 202] on span "D - Cart - Upsell Click to edit experience details" at bounding box center [294, 205] width 253 height 11
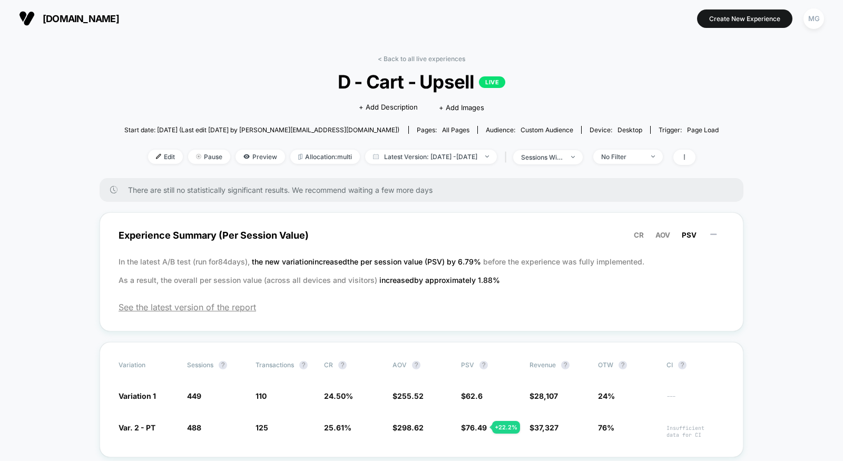
click at [423, 59] on link "< Back to all live experiences" at bounding box center [421, 59] width 87 height 8
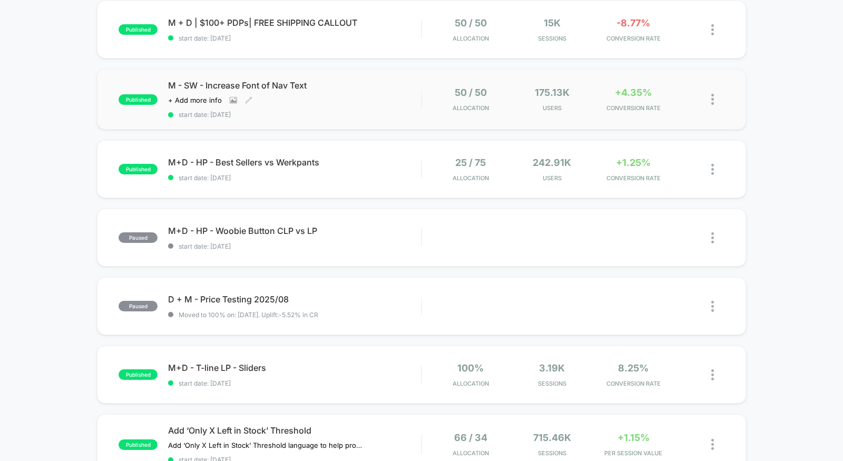
scroll to position [430, 0]
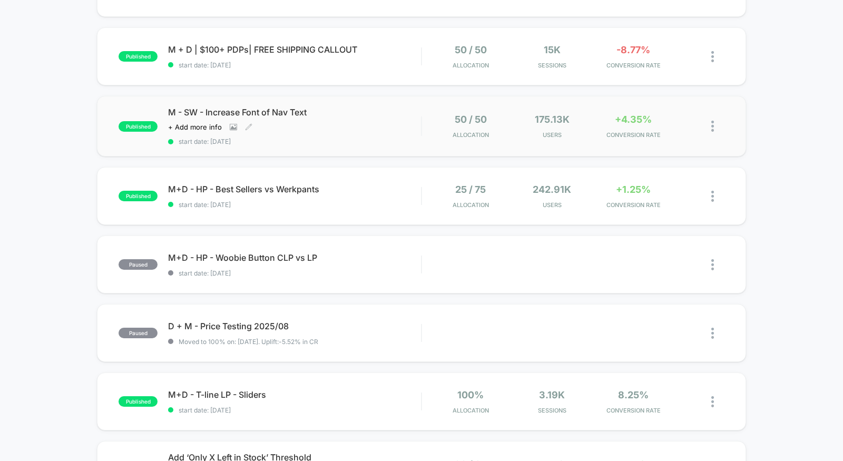
click at [332, 134] on div "M - SW - Increase Font of Nav Text Click to view images Click to edit experienc…" at bounding box center [294, 126] width 253 height 38
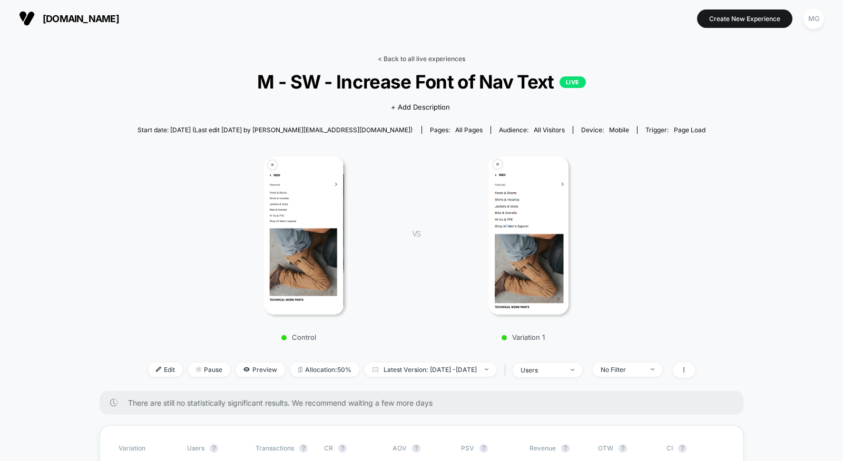
click at [443, 57] on link "< Back to all live experiences" at bounding box center [421, 59] width 87 height 8
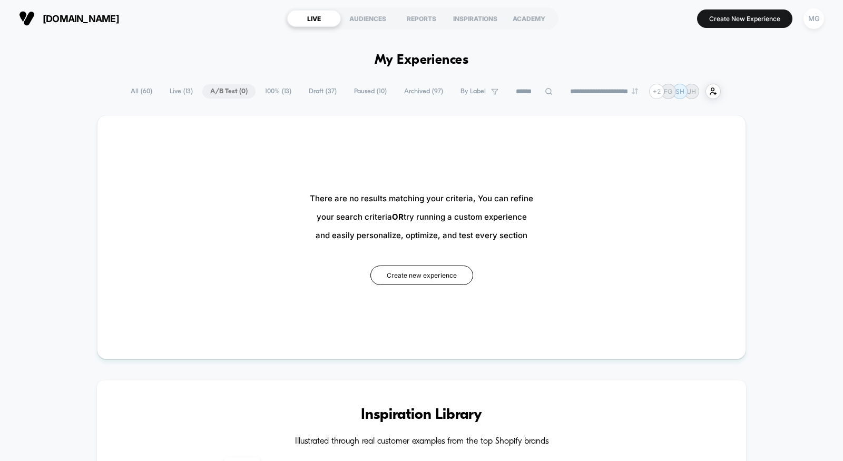
click at [266, 90] on span "100% ( 13 )" at bounding box center [278, 91] width 42 height 14
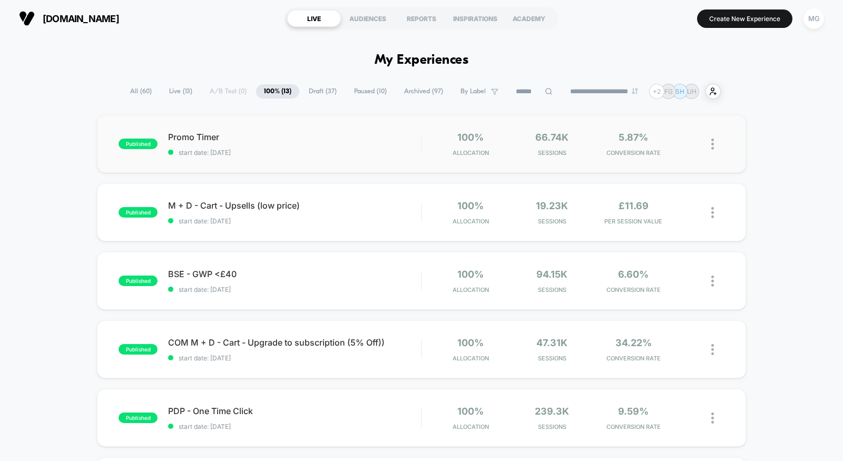
click at [304, 161] on div "published Promo Timer start date: [DATE] 100% Allocation 66.74k Sessions 5.87% …" at bounding box center [421, 144] width 649 height 58
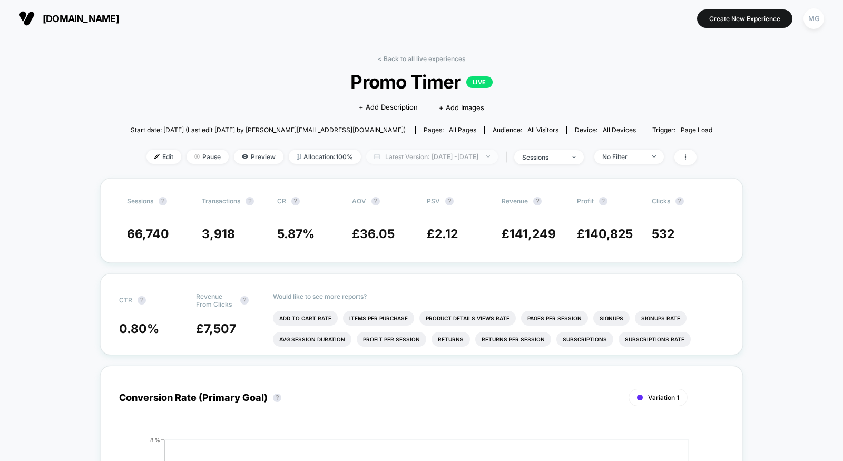
click at [436, 155] on span "Latest Version: [DATE] - [DATE]" at bounding box center [432, 157] width 132 height 14
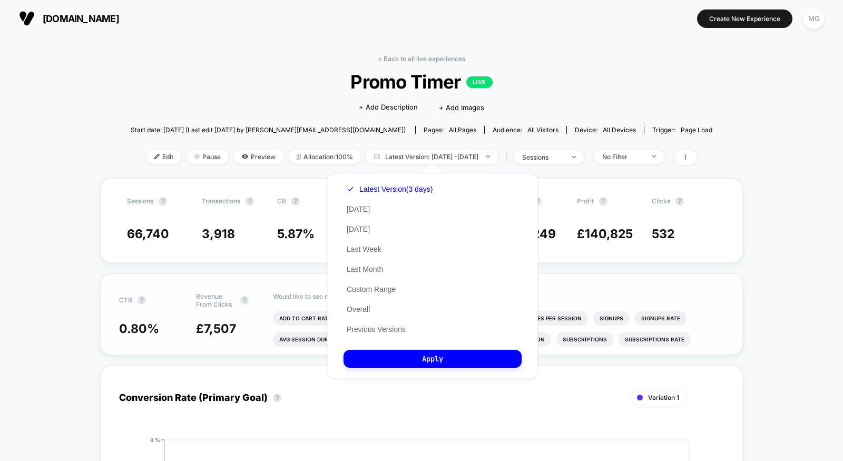
click at [390, 326] on button "Previous Versions" at bounding box center [376, 329] width 65 height 9
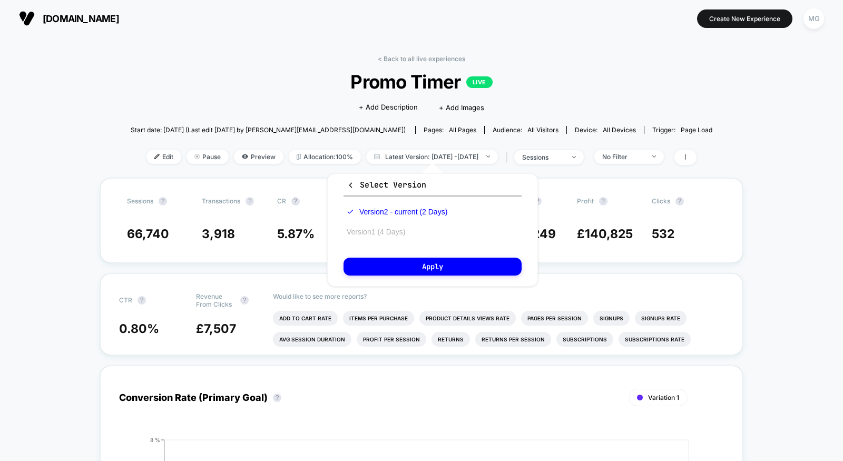
click at [396, 230] on button "Version 1 (4 Days)" at bounding box center [376, 231] width 65 height 9
click at [398, 276] on div "Select Version Version 2 - current (2 Days) Version 1 (4 Days) Apply" at bounding box center [432, 229] width 211 height 113
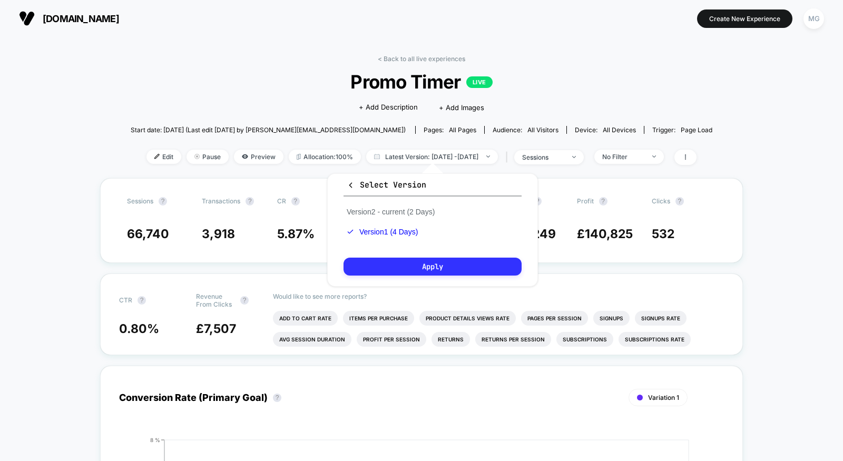
click at [402, 266] on button "Apply" at bounding box center [433, 267] width 178 height 18
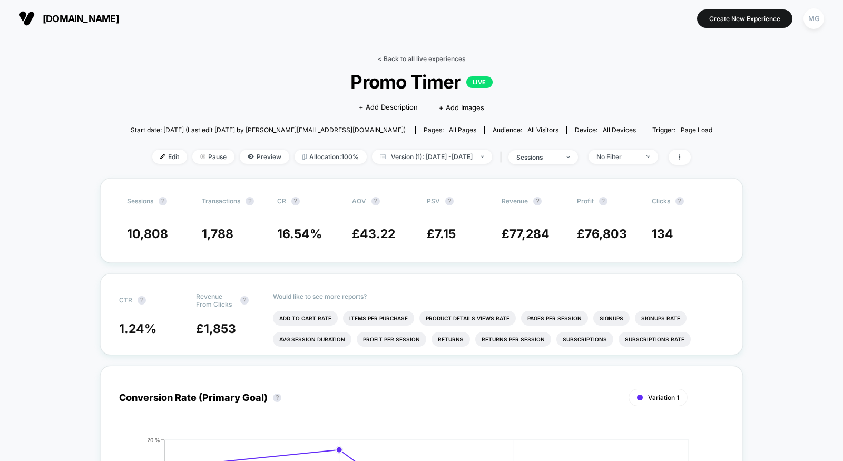
click at [408, 58] on link "< Back to all live experiences" at bounding box center [421, 59] width 87 height 8
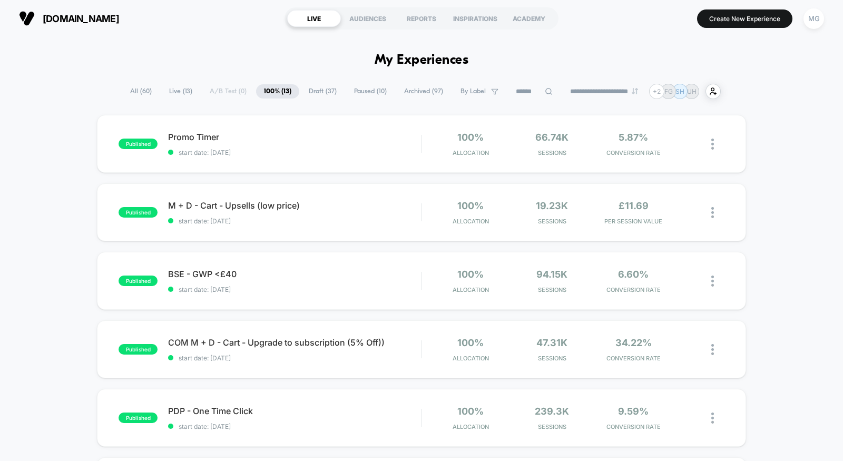
click at [182, 90] on span "Live ( 13 )" at bounding box center [180, 91] width 39 height 14
click at [316, 90] on span "Draft ( 37 )" at bounding box center [323, 91] width 44 height 14
